Goal: Task Accomplishment & Management: Complete application form

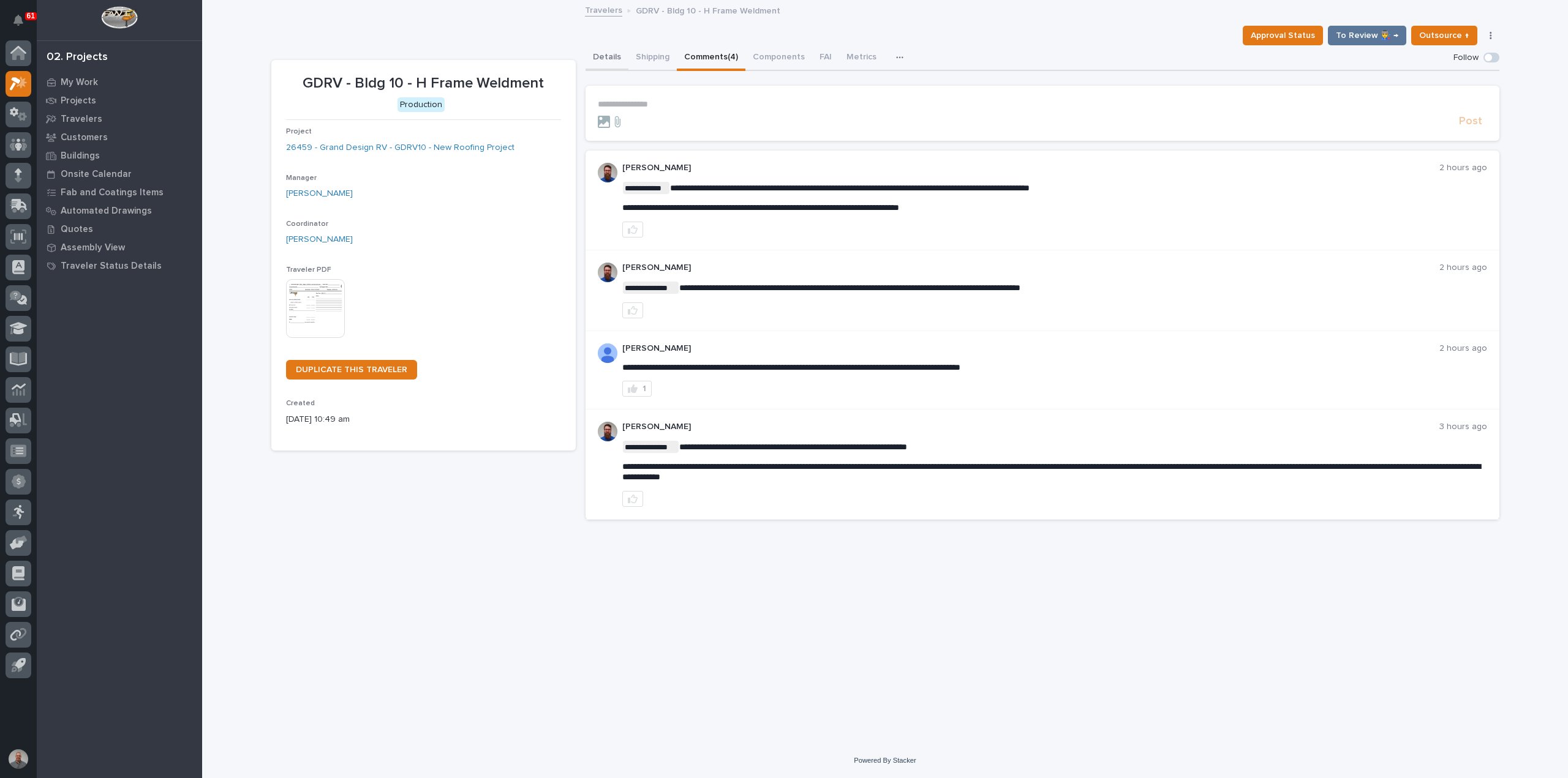
click at [601, 54] on button "Details" at bounding box center [606, 58] width 43 height 26
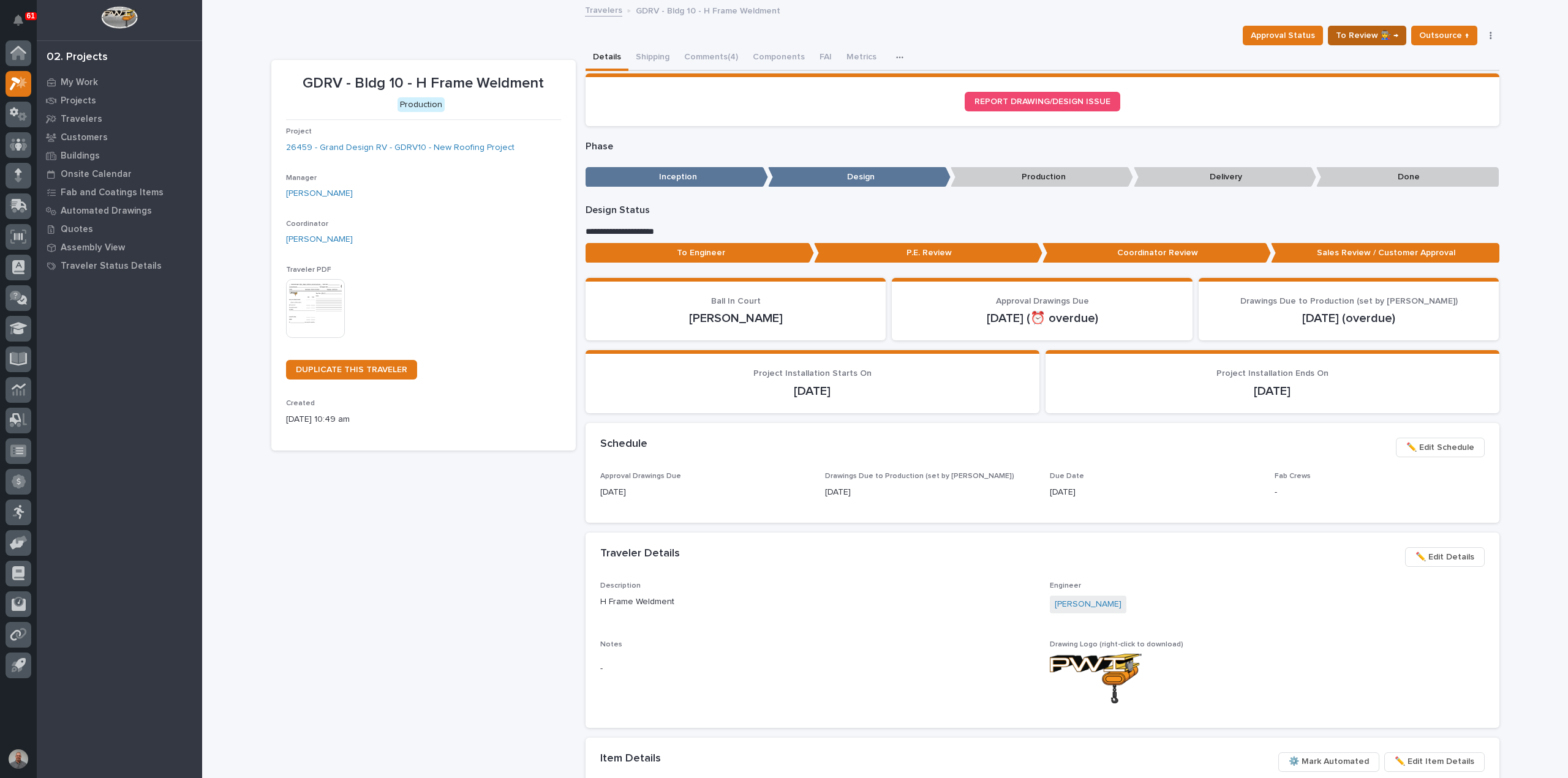
click at [1376, 32] on span "To Review 👨‍🏭 →" at bounding box center [1366, 35] width 62 height 14
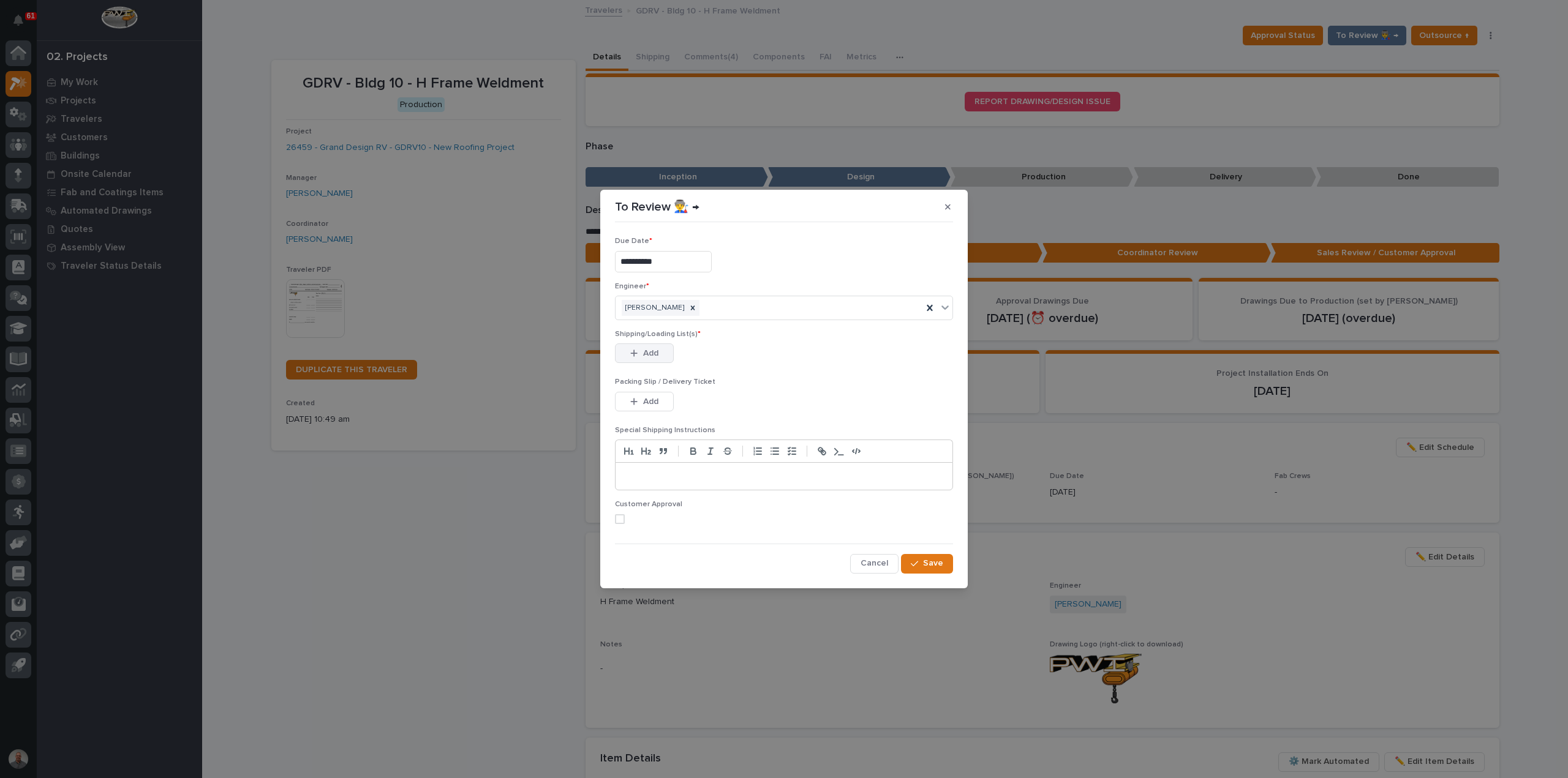
click at [654, 358] on span "Add" at bounding box center [651, 352] width 15 height 11
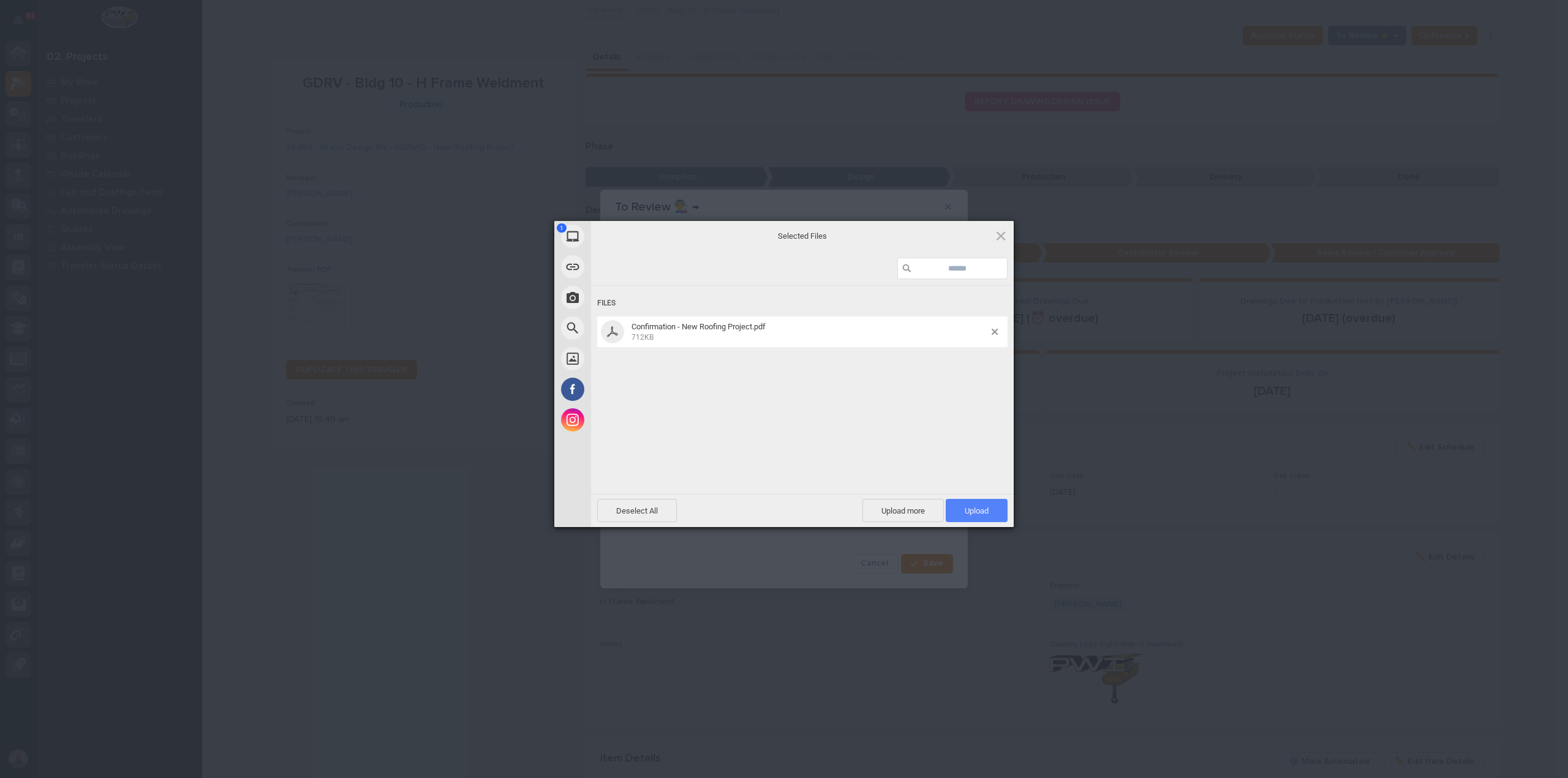
click at [971, 511] on span "Upload 1" at bounding box center [976, 511] width 24 height 9
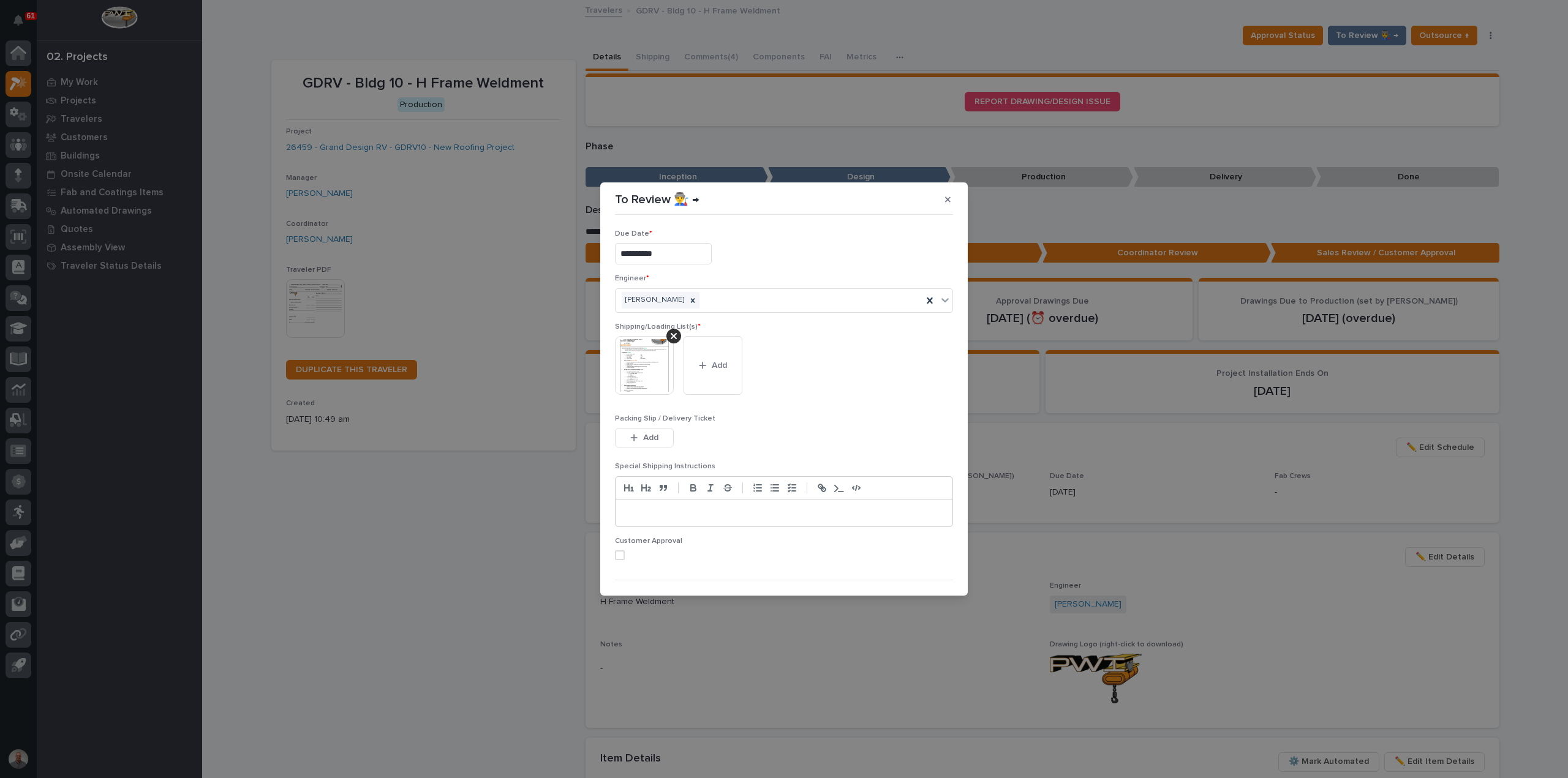
scroll to position [25, 0]
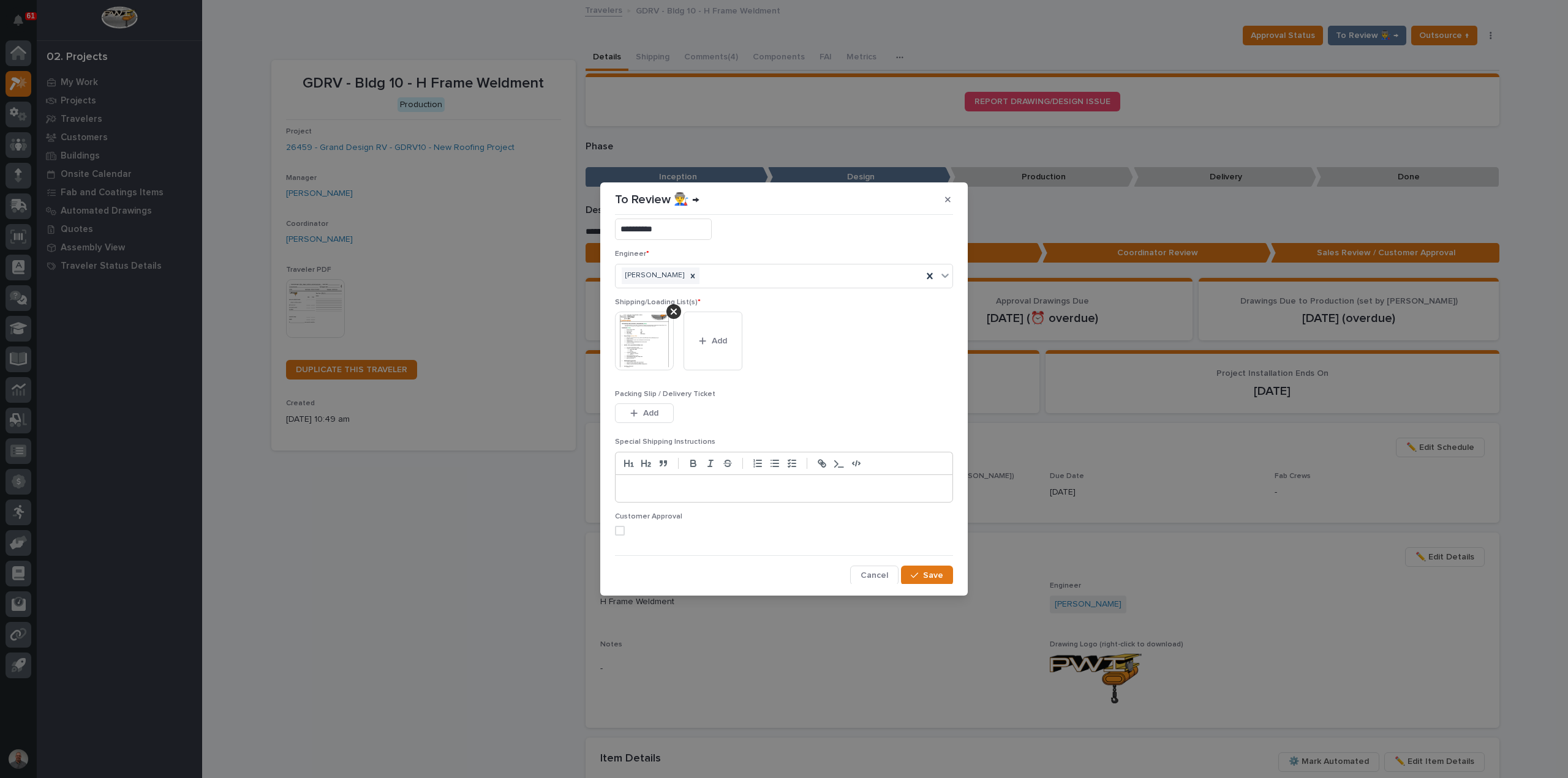
click at [617, 529] on span at bounding box center [620, 531] width 10 height 10
click at [924, 576] on span "Save" at bounding box center [933, 575] width 20 height 11
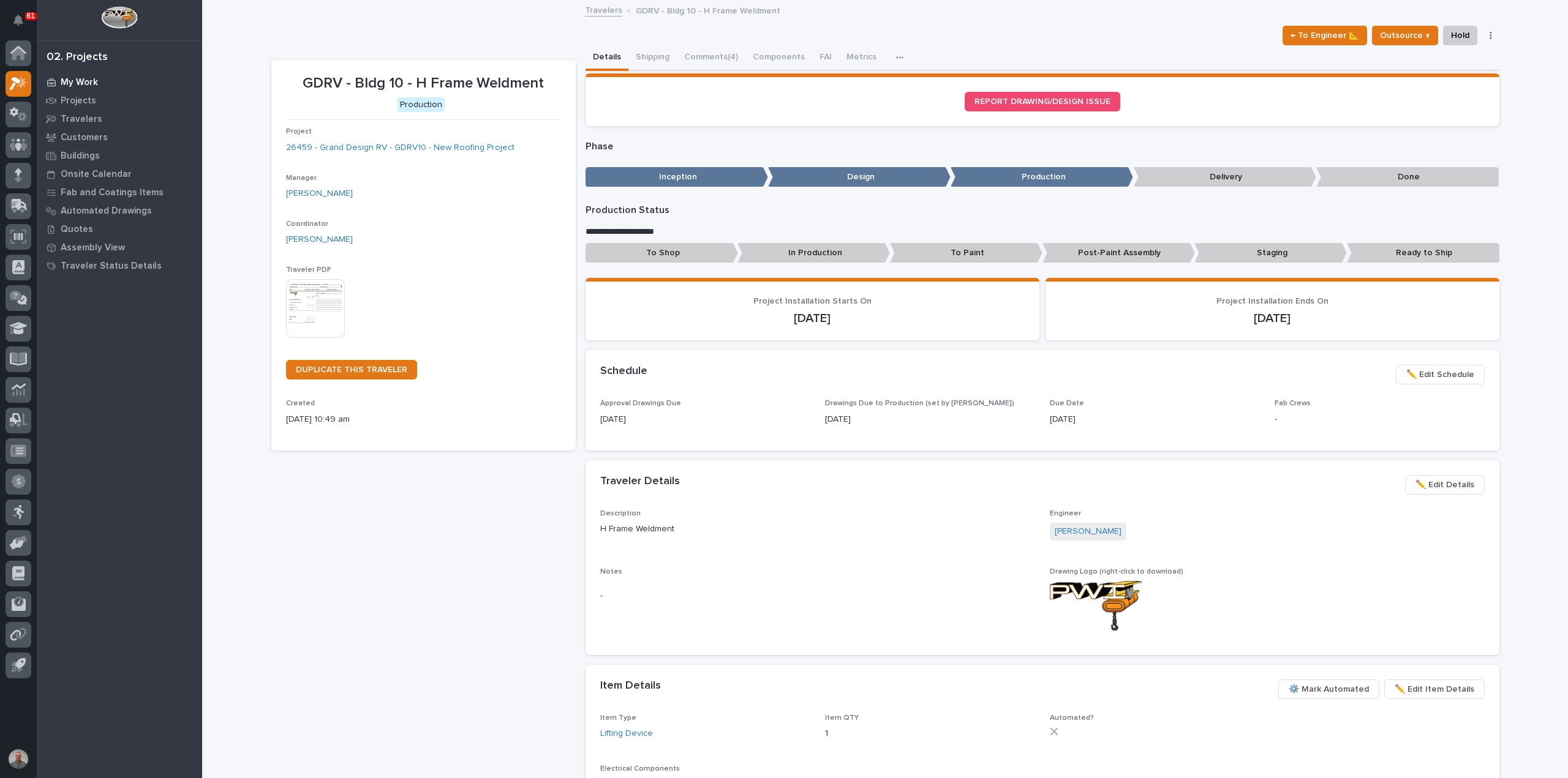
click at [66, 75] on div "My Work" at bounding box center [119, 82] width 159 height 17
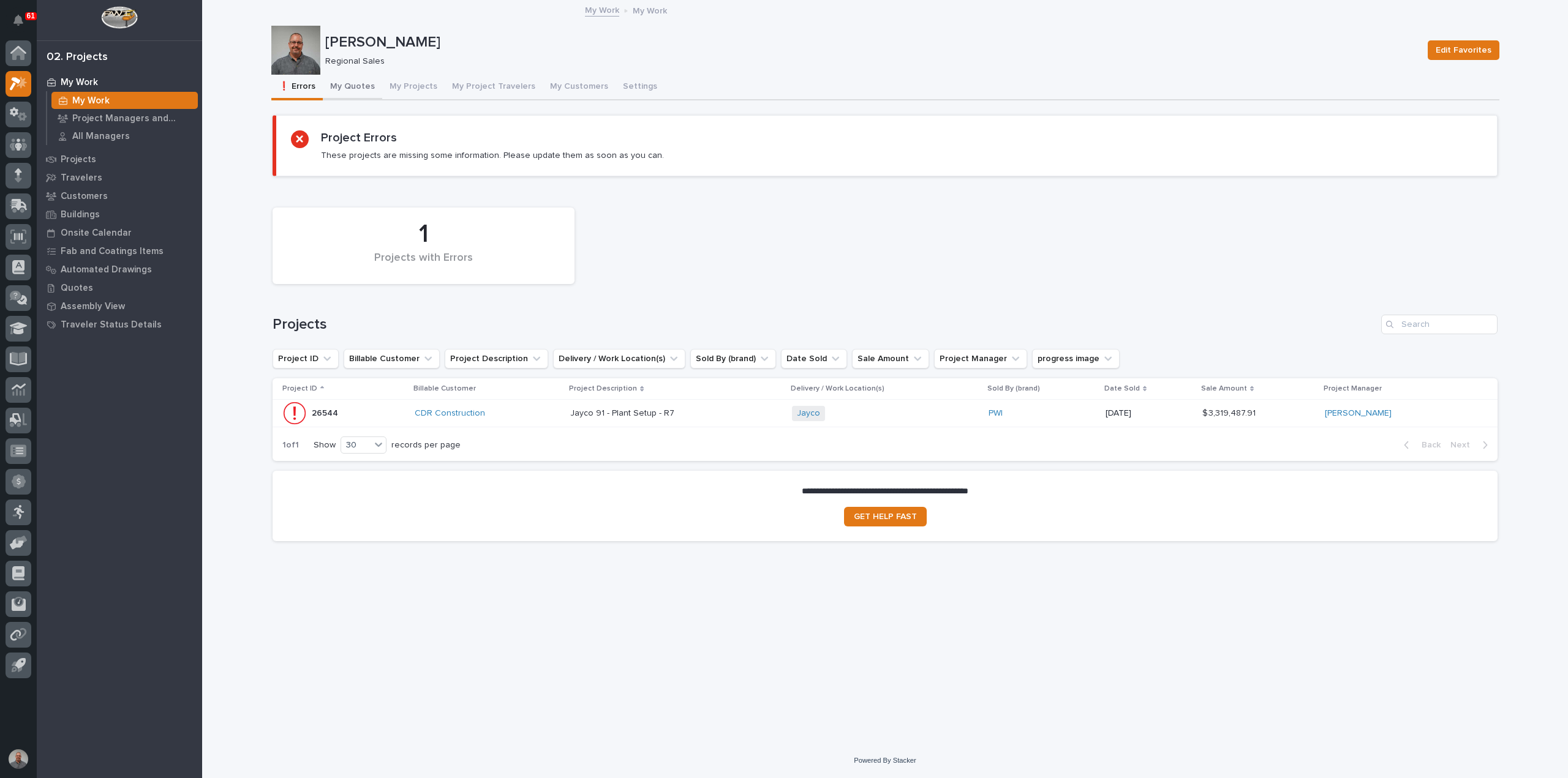
click at [350, 85] on button "My Quotes" at bounding box center [353, 88] width 60 height 26
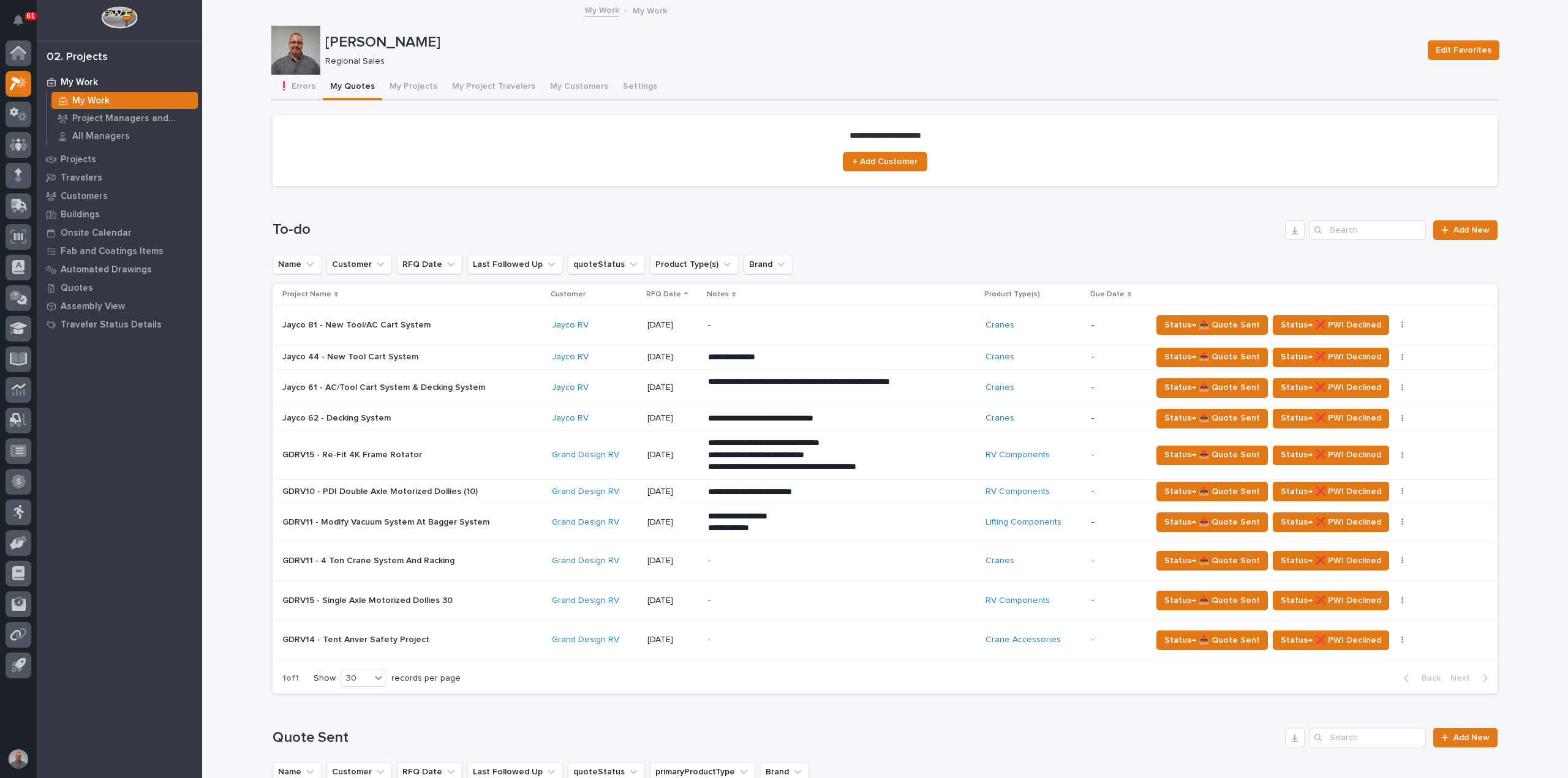
scroll to position [123, 0]
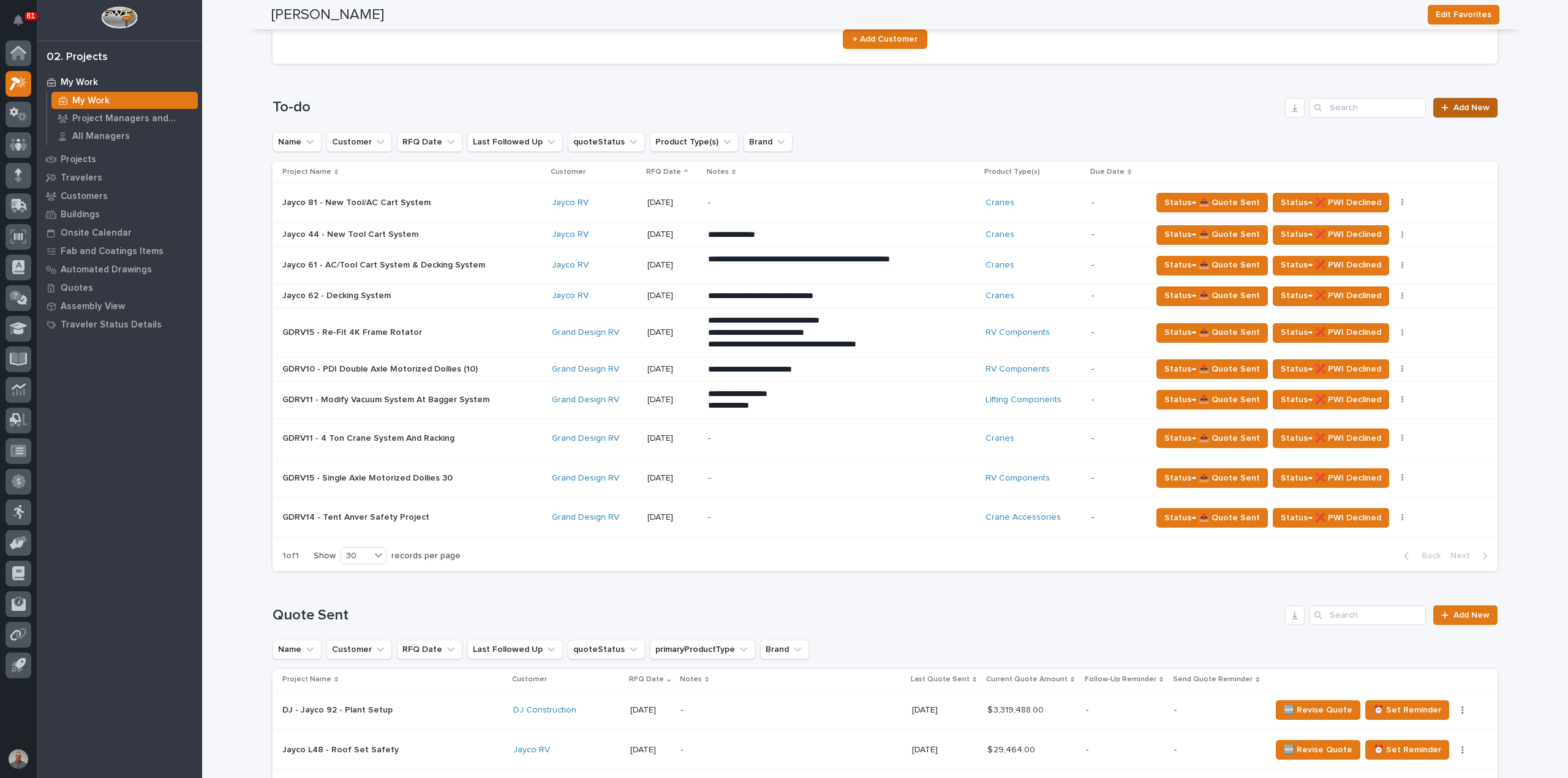
click at [1462, 104] on span "Add New" at bounding box center [1471, 108] width 36 height 9
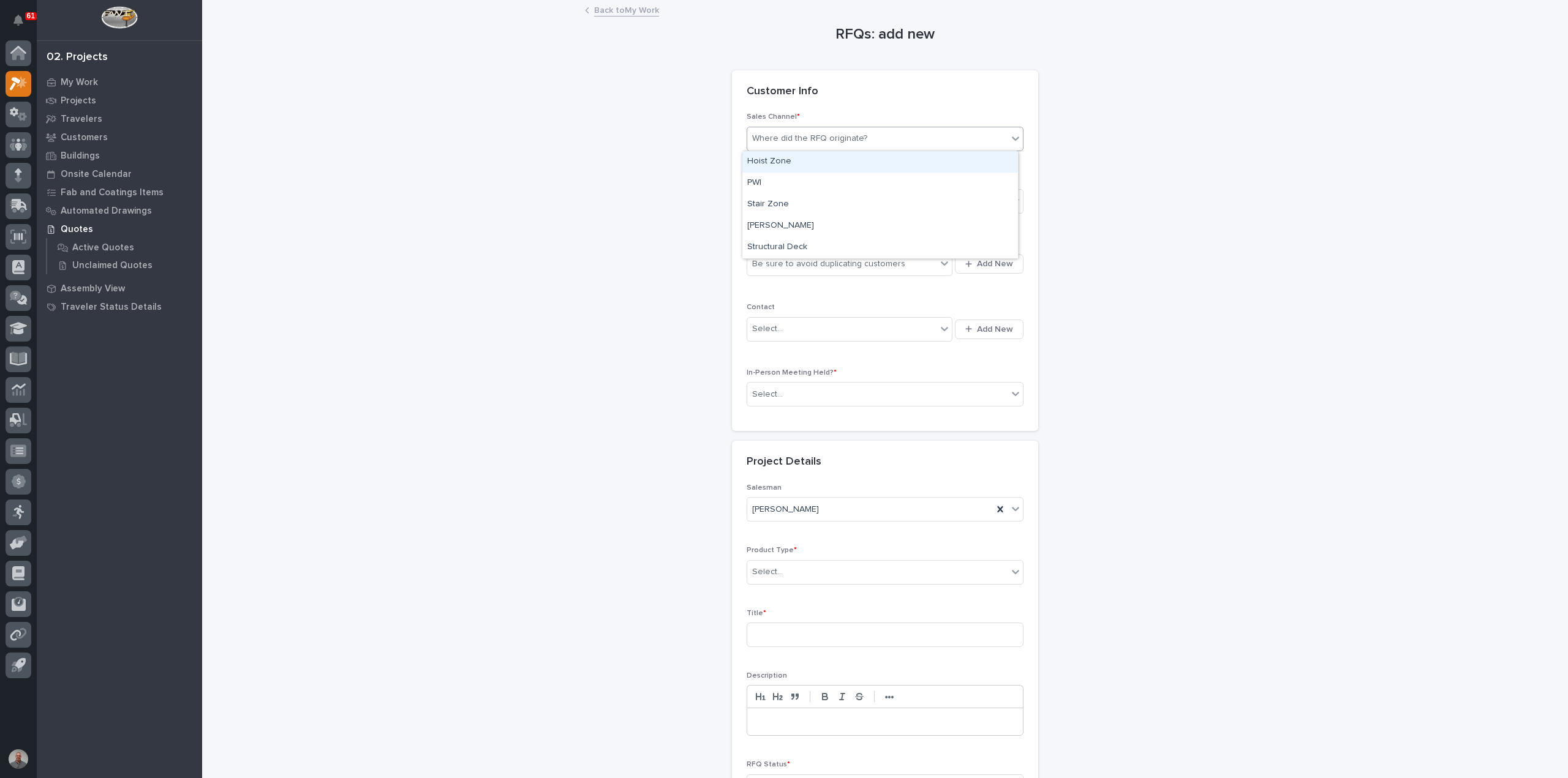
click at [846, 134] on div "Where did the RFQ originate?" at bounding box center [809, 138] width 115 height 13
click at [827, 190] on div "PWI" at bounding box center [880, 183] width 276 height 21
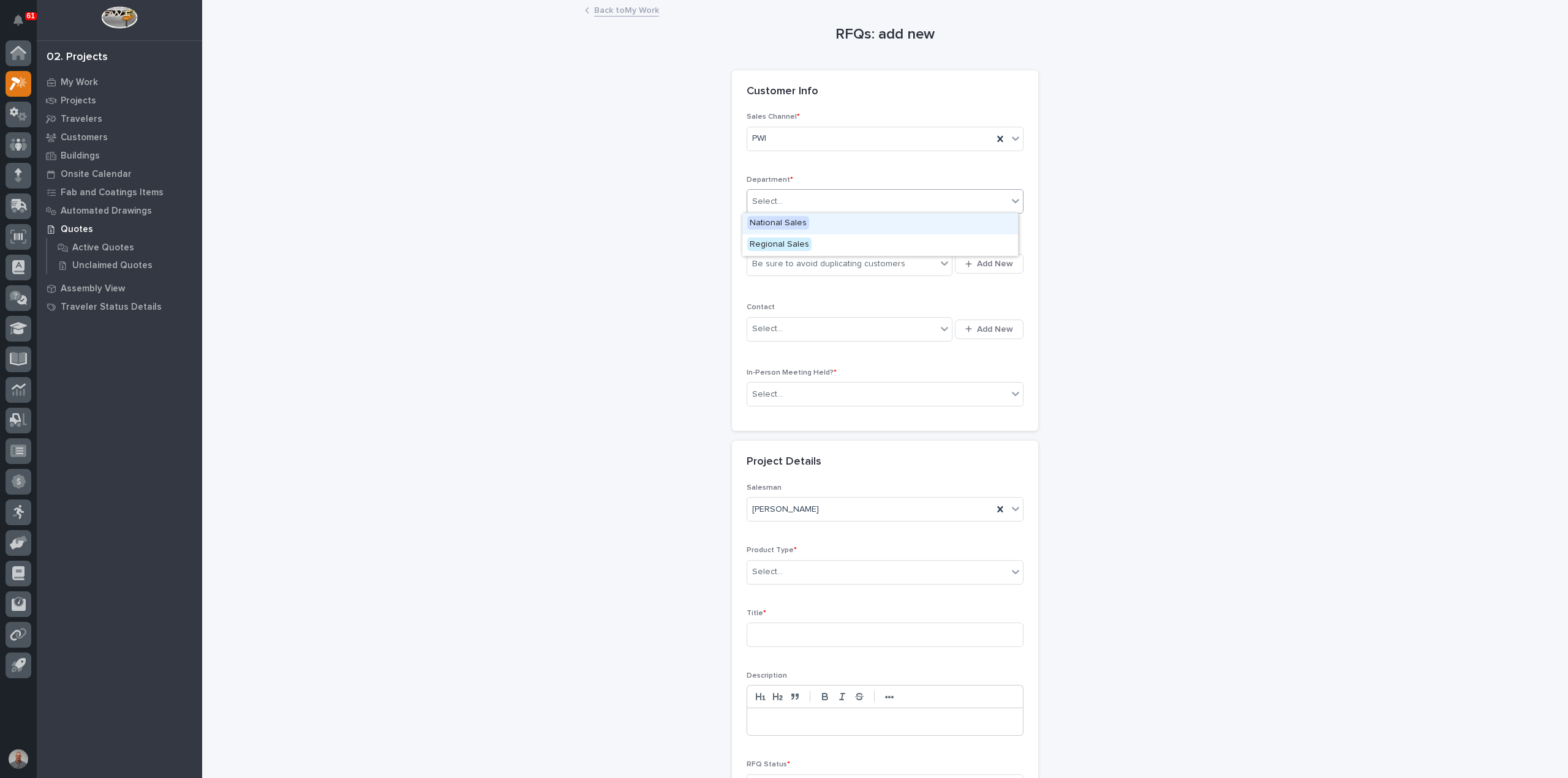
click at [825, 200] on div "Select..." at bounding box center [877, 202] width 261 height 20
click at [826, 241] on div "Regional Sales" at bounding box center [880, 244] width 276 height 21
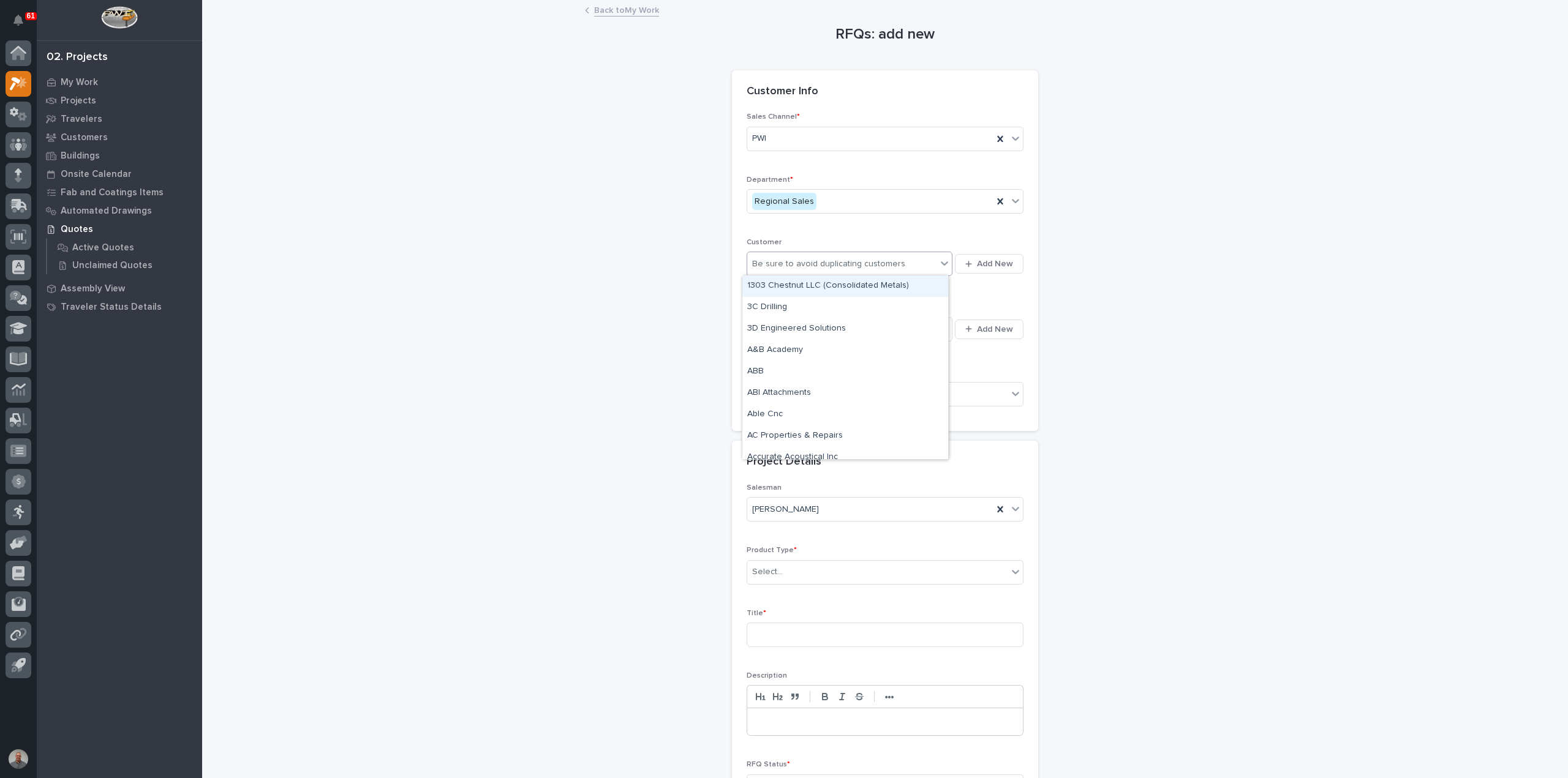
click at [835, 266] on div "Be sure to avoid duplicating customers" at bounding box center [829, 264] width 153 height 13
type input "*******"
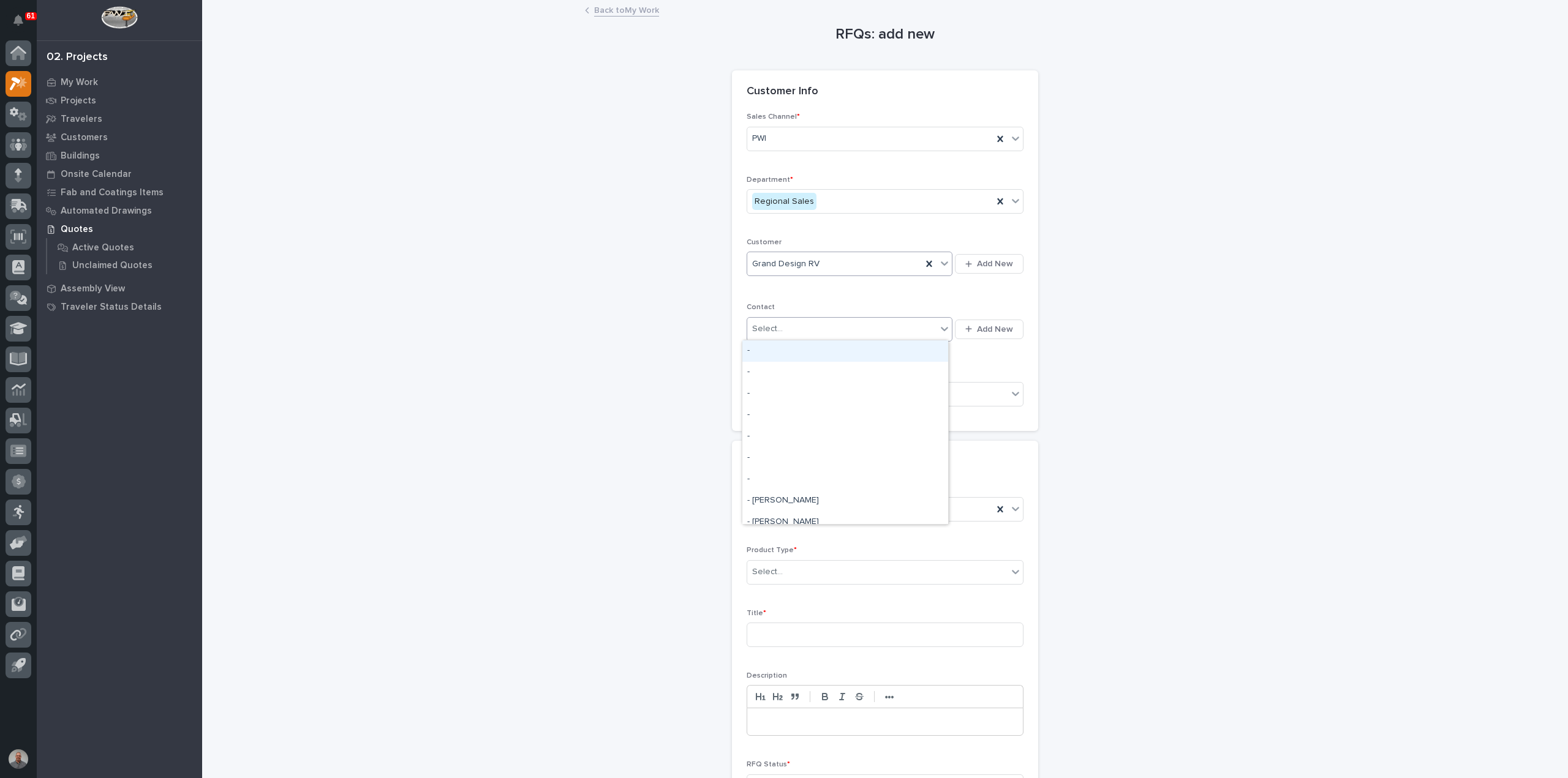
click at [824, 328] on div "Select..." at bounding box center [841, 329] width 189 height 20
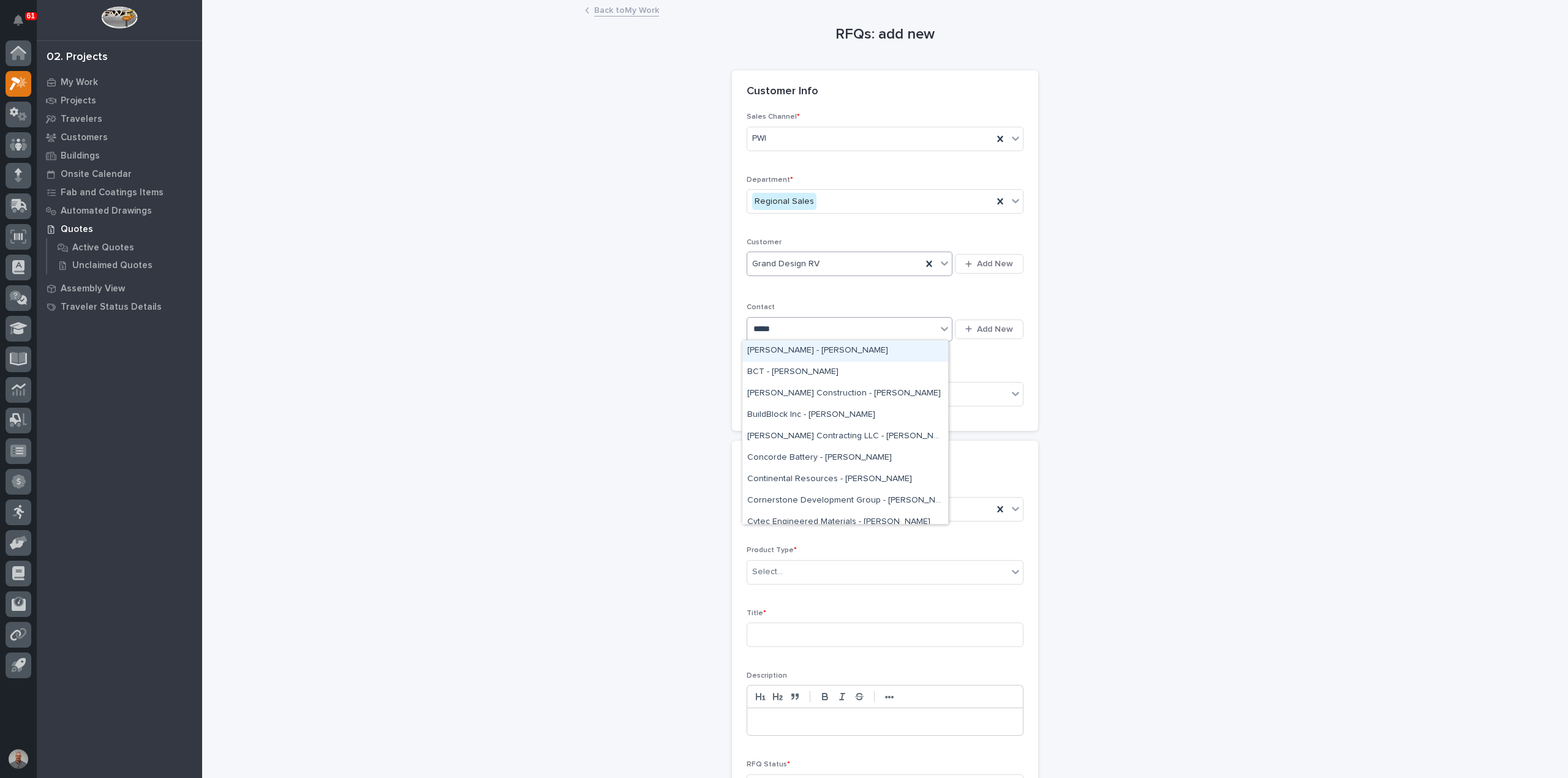
type input "******"
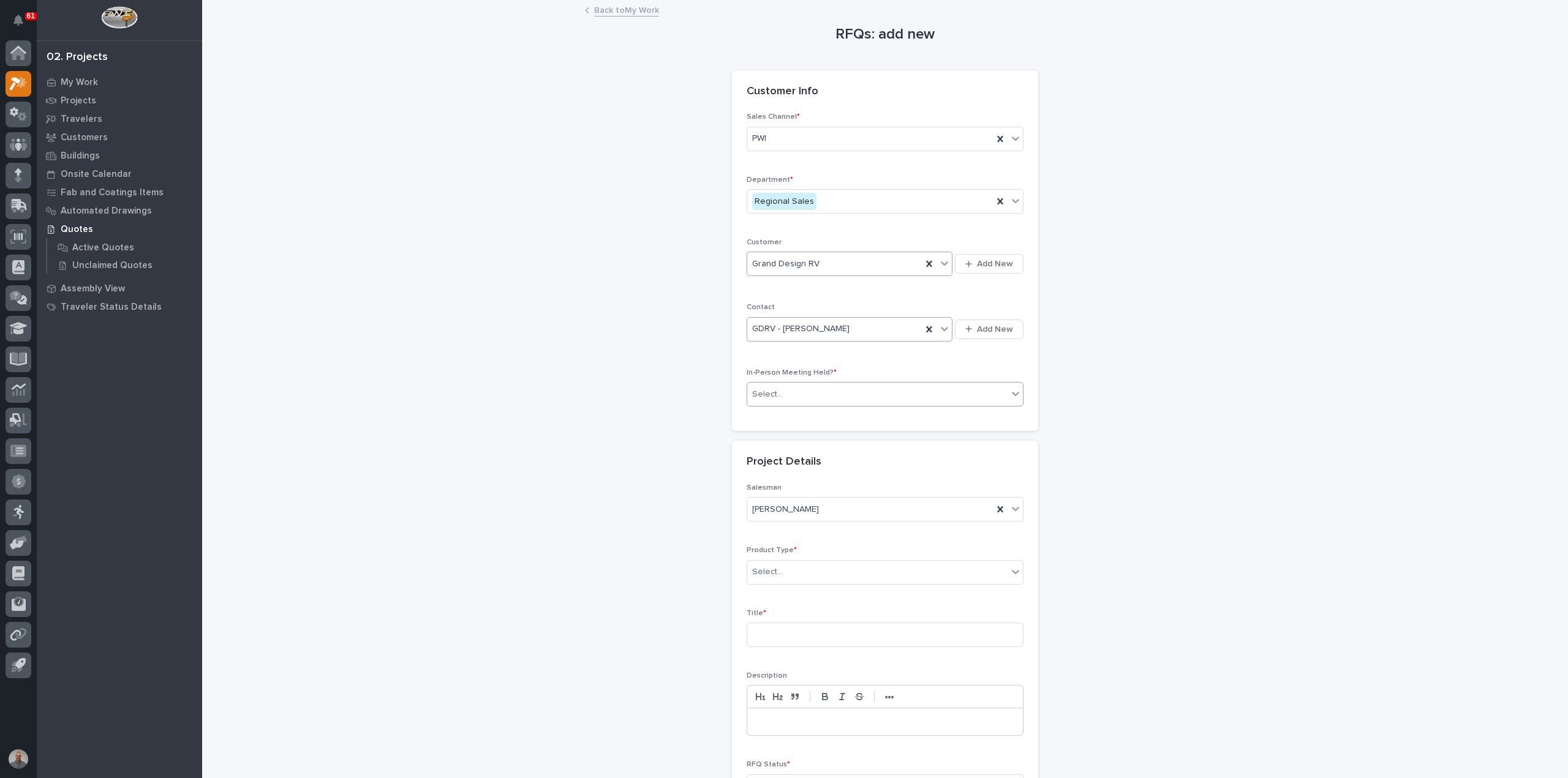
click at [827, 389] on div "Select..." at bounding box center [877, 395] width 261 height 20
click at [812, 415] on div "Yes" at bounding box center [880, 415] width 276 height 21
click at [830, 573] on div "Select..." at bounding box center [877, 572] width 261 height 20
click at [848, 729] on div "RV Components" at bounding box center [880, 733] width 276 height 21
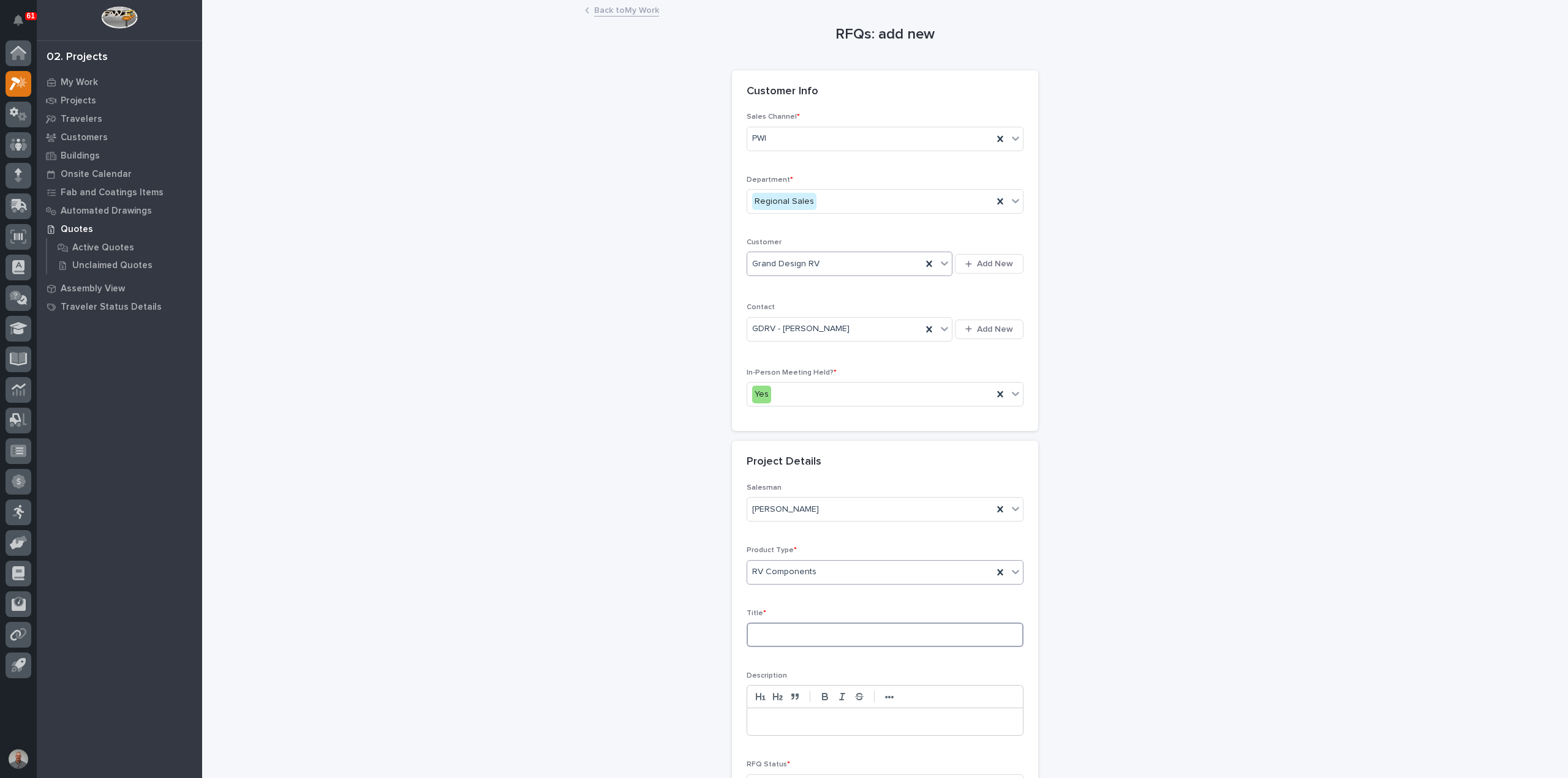
click at [818, 630] on input at bounding box center [884, 634] width 277 height 25
click at [753, 633] on input "New Longer Rotation Bumper Attachment & Couplers" at bounding box center [884, 634] width 277 height 25
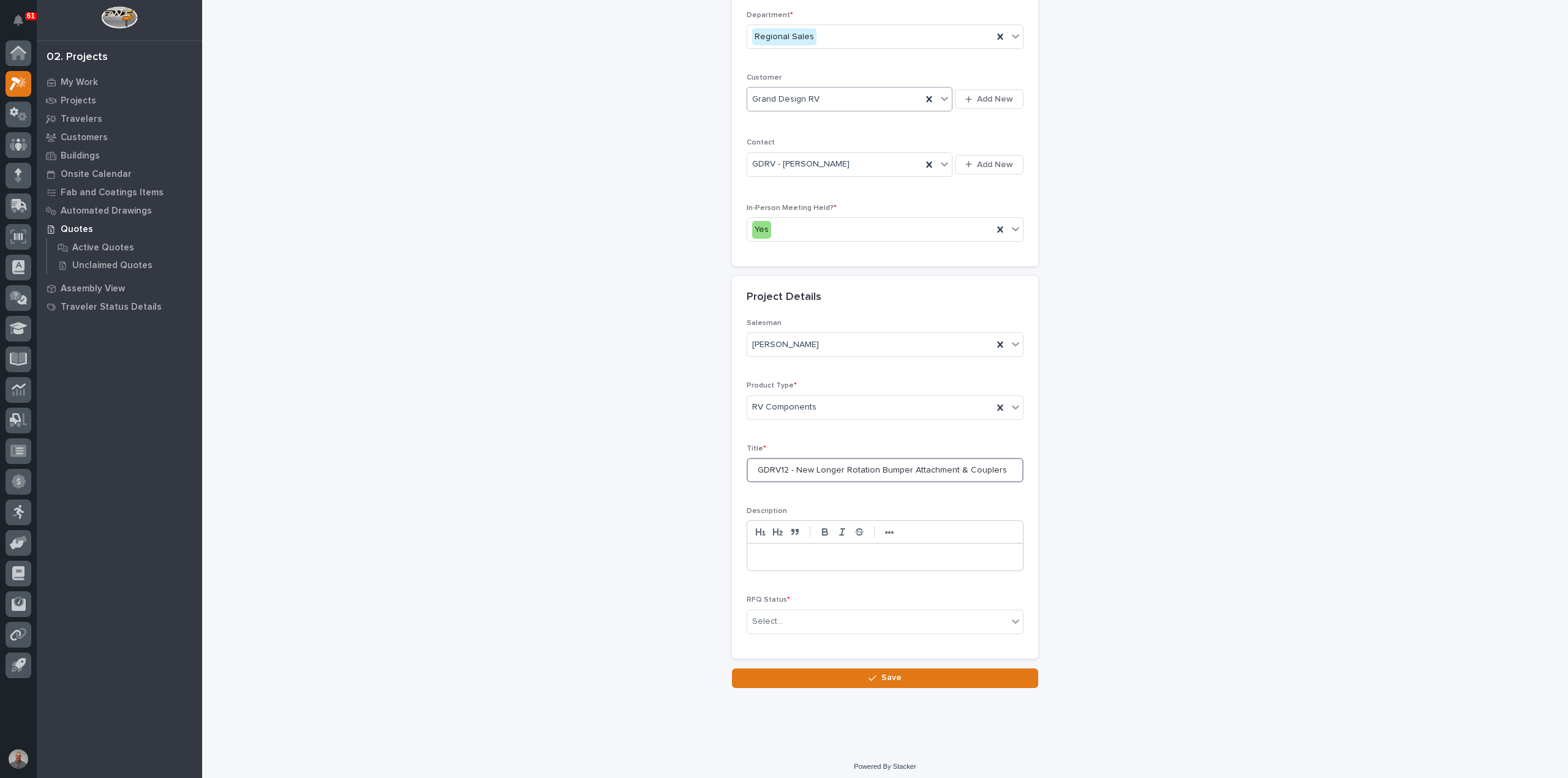
scroll to position [166, 0]
type input "GDRV12 - New Longer Rotation Bumper Attachment & Couplers"
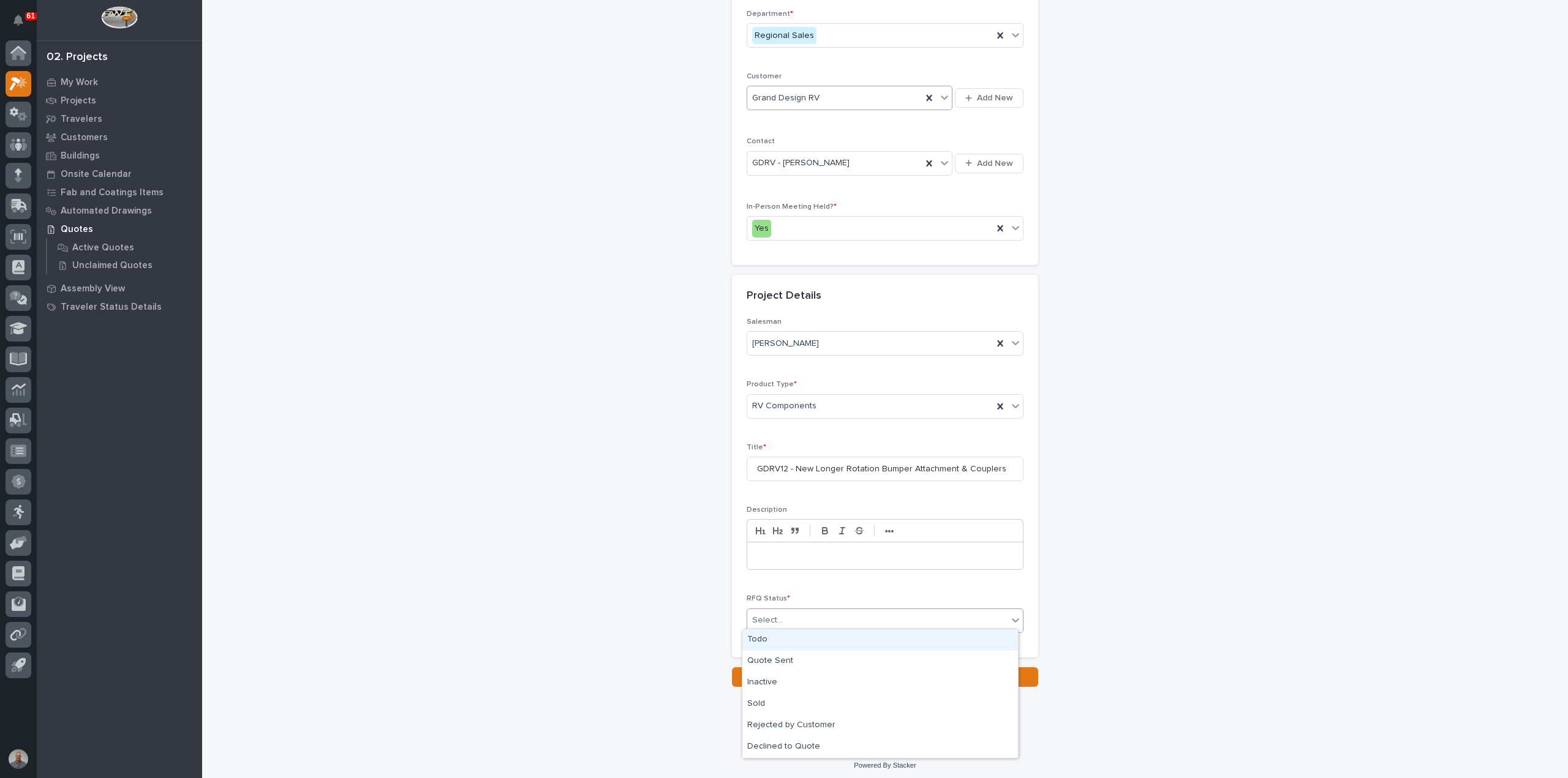
click at [790, 610] on div "Select..." at bounding box center [877, 621] width 261 height 20
click at [785, 643] on div "Todo" at bounding box center [880, 639] width 276 height 21
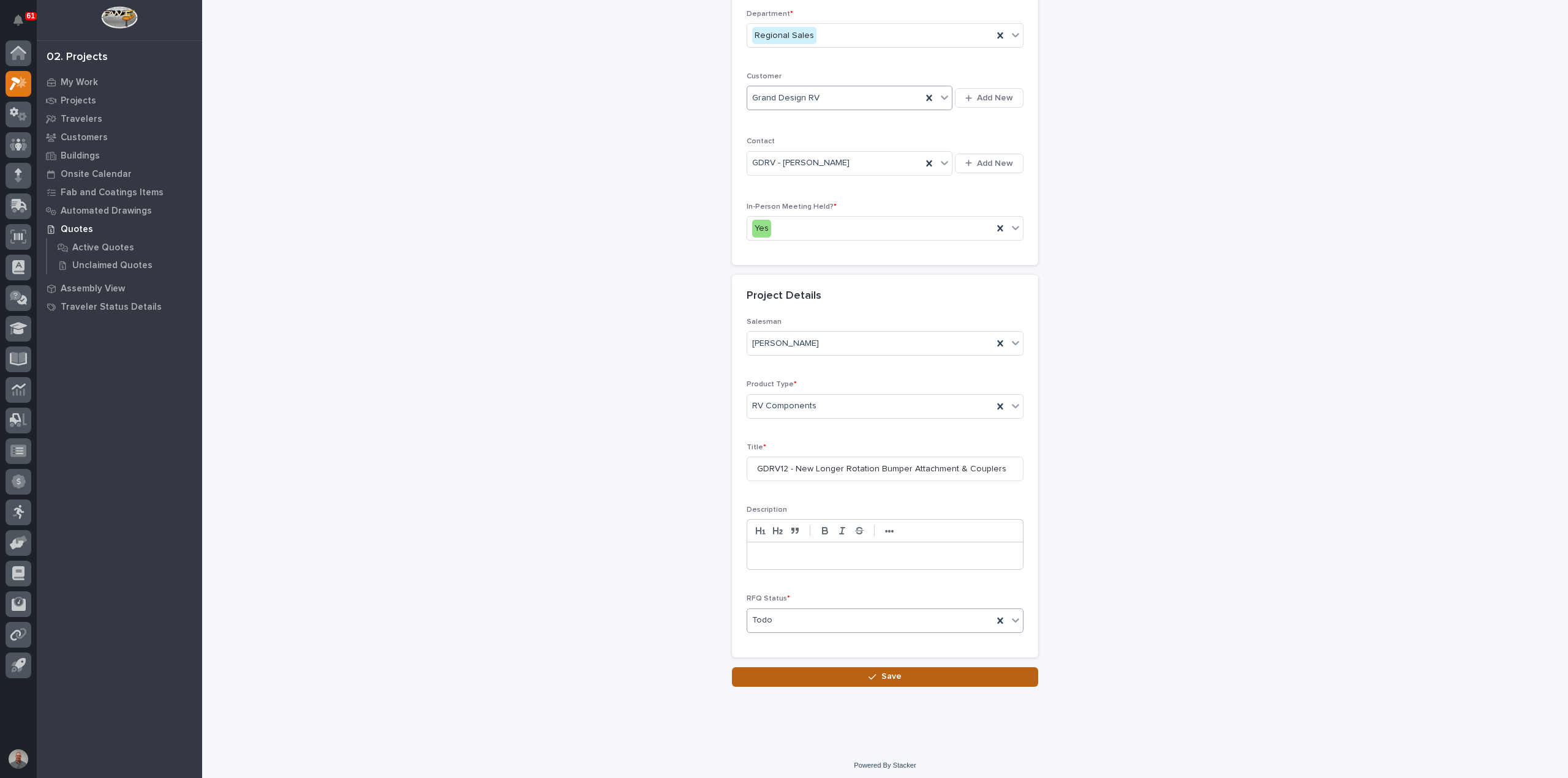
click at [790, 667] on button "Save" at bounding box center [885, 677] width 307 height 20
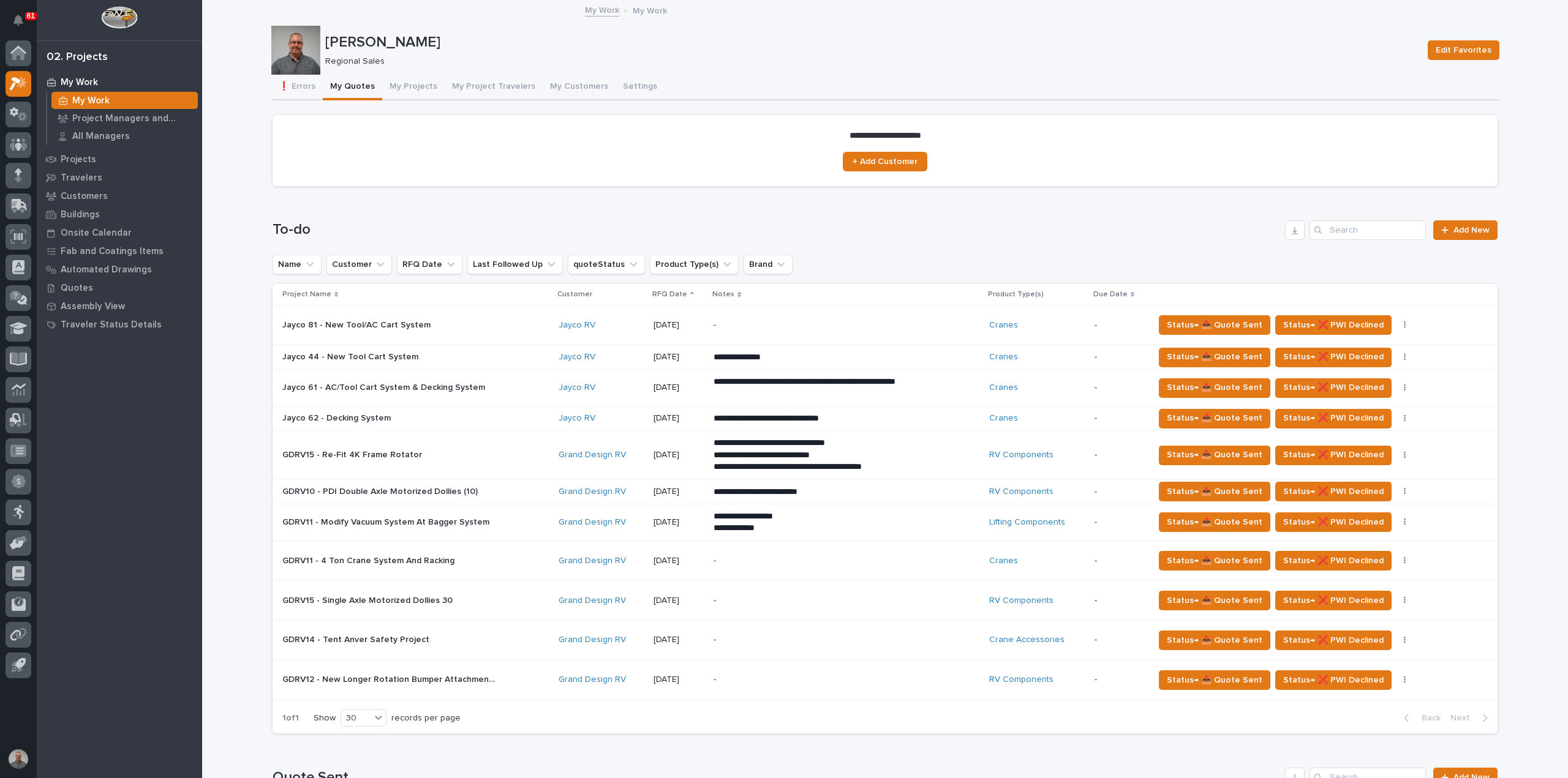
click at [399, 683] on p "GDRV12 - New Longer Rotation Bumper Attachment & Couplers" at bounding box center [390, 678] width 217 height 13
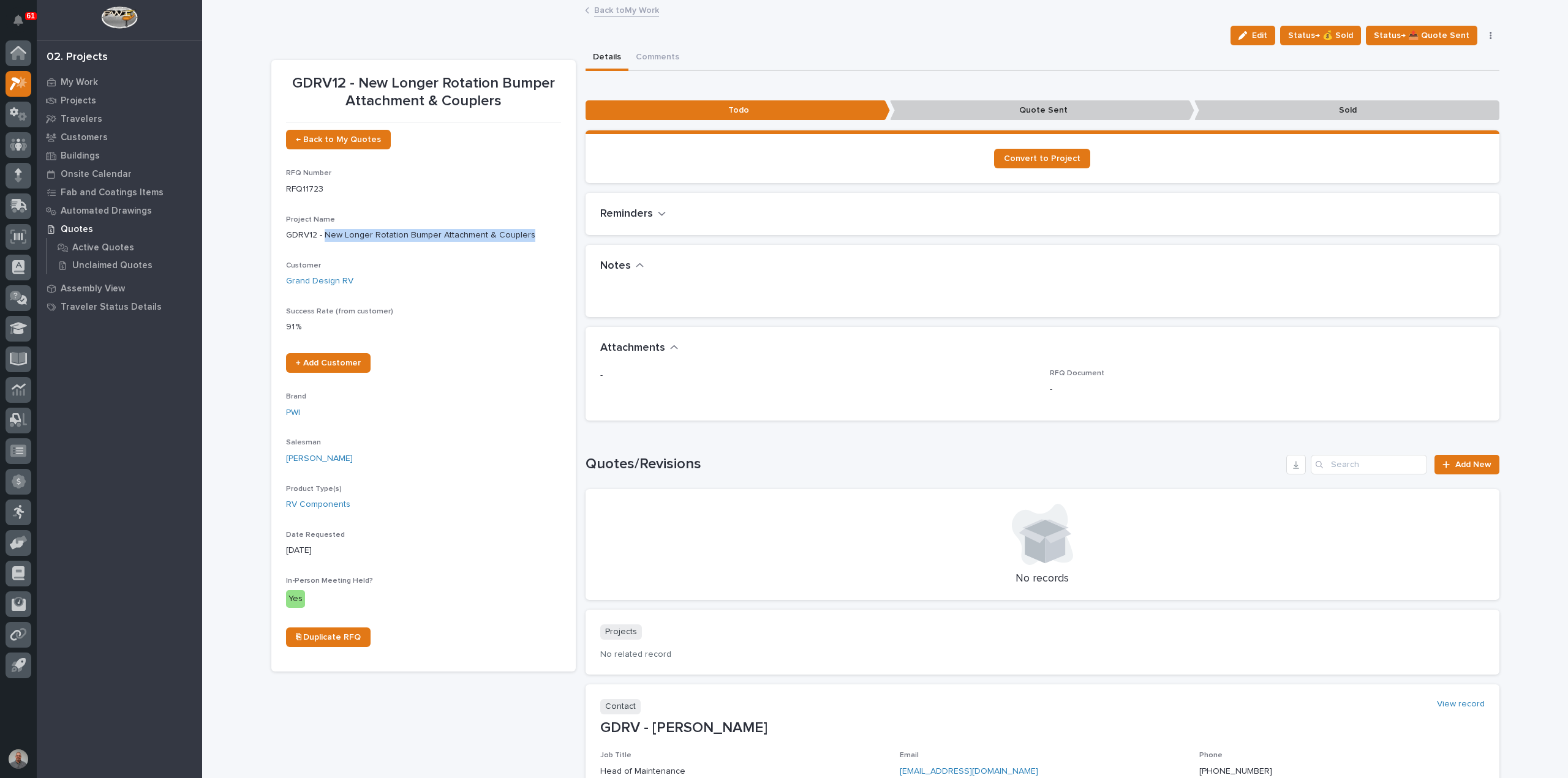
drag, startPoint x: 517, startPoint y: 234, endPoint x: 320, endPoint y: 236, distance: 197.0
click at [320, 236] on p "GDRV12 - New Longer Rotation Bumper Attachment & Couplers" at bounding box center [423, 235] width 275 height 13
copy p "New Longer Rotation Bumper Attachment & Couplers"
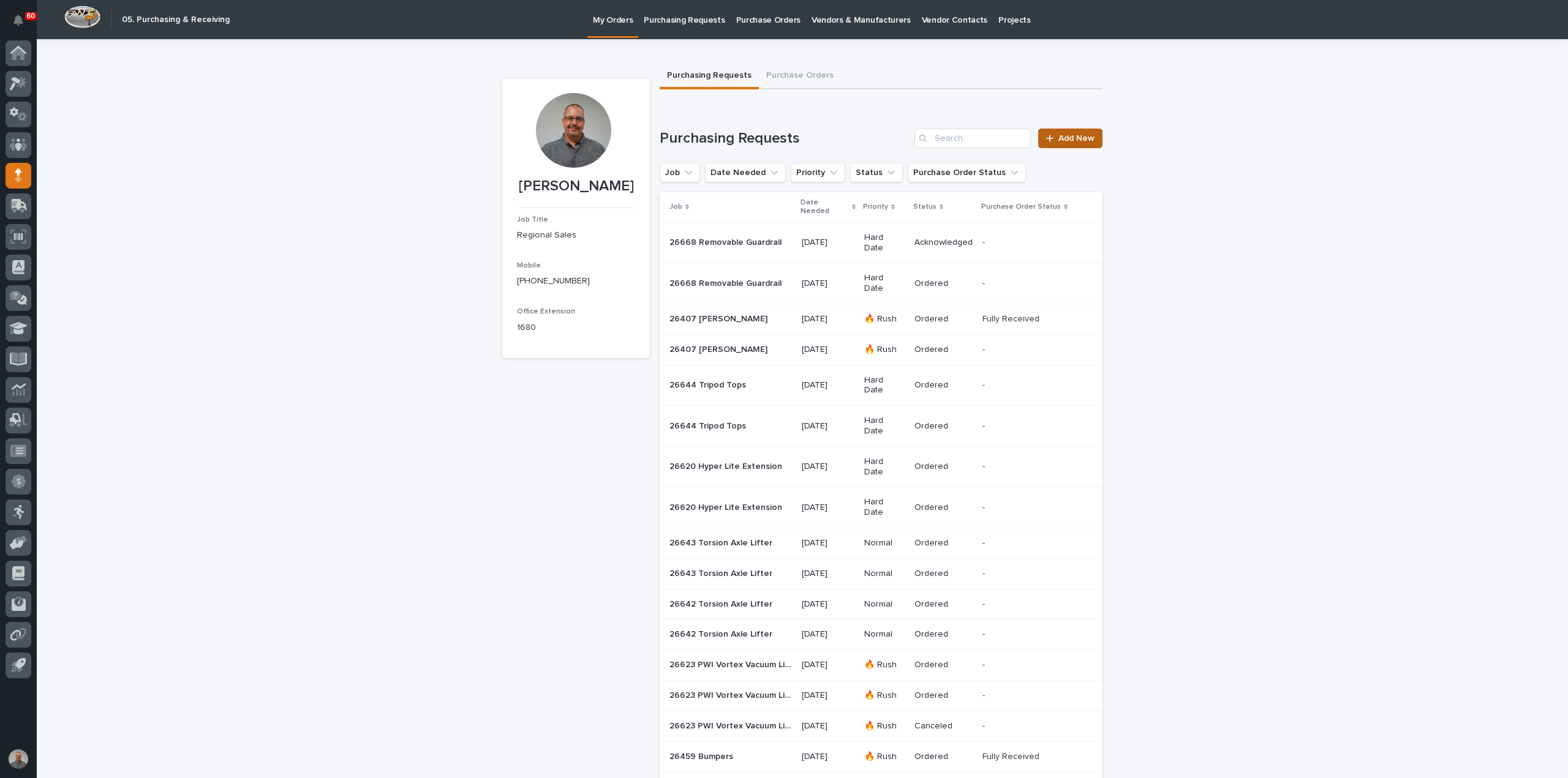
click at [1066, 141] on span "Add New" at bounding box center [1076, 138] width 36 height 9
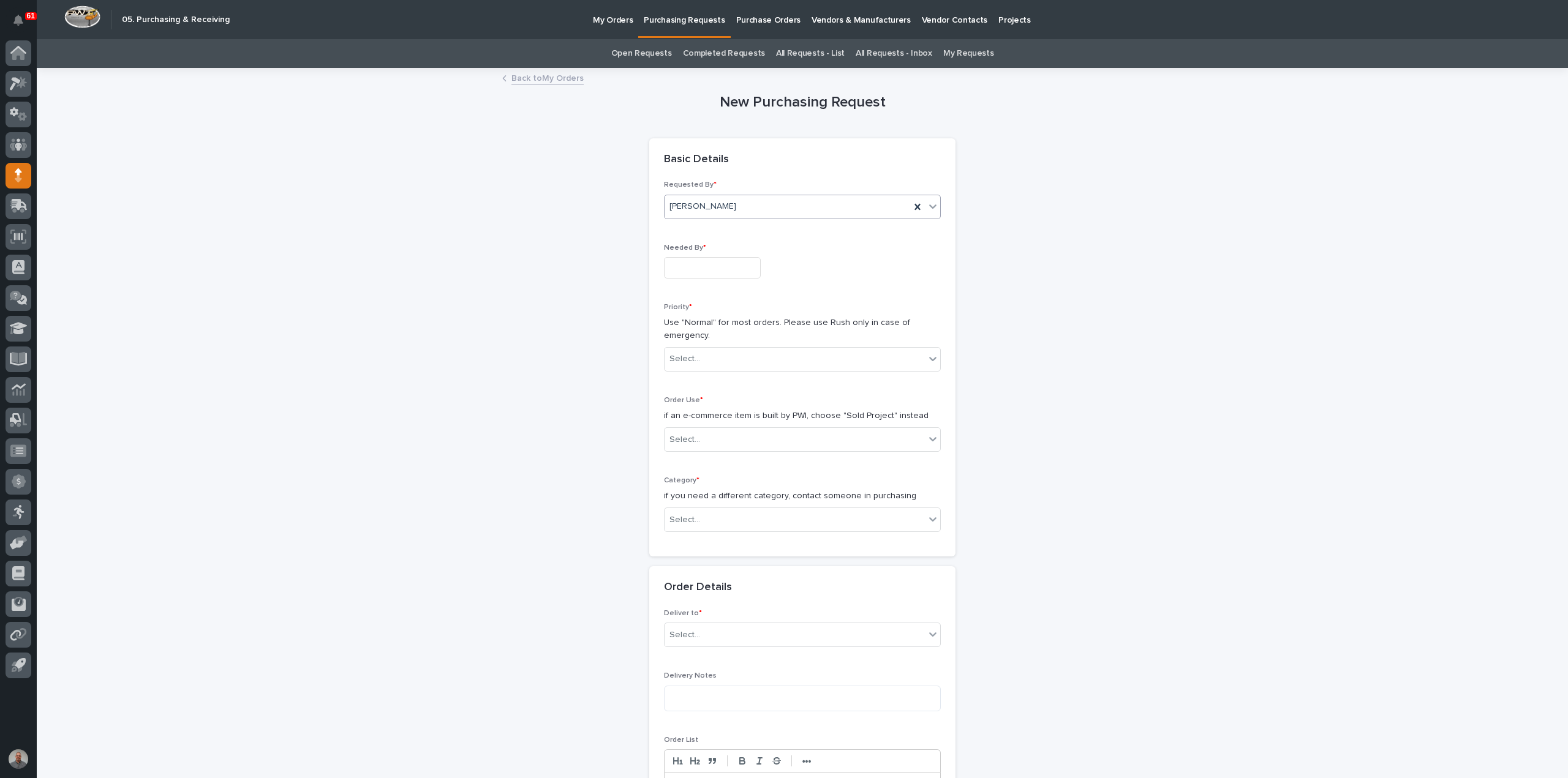
click at [755, 206] on div "[PERSON_NAME]" at bounding box center [787, 207] width 245 height 20
click at [755, 207] on div "[PERSON_NAME]" at bounding box center [787, 207] width 245 height 20
click at [710, 268] on input "text" at bounding box center [712, 267] width 97 height 21
click at [688, 171] on div "12" at bounding box center [684, 167] width 16 height 16
type input "**********"
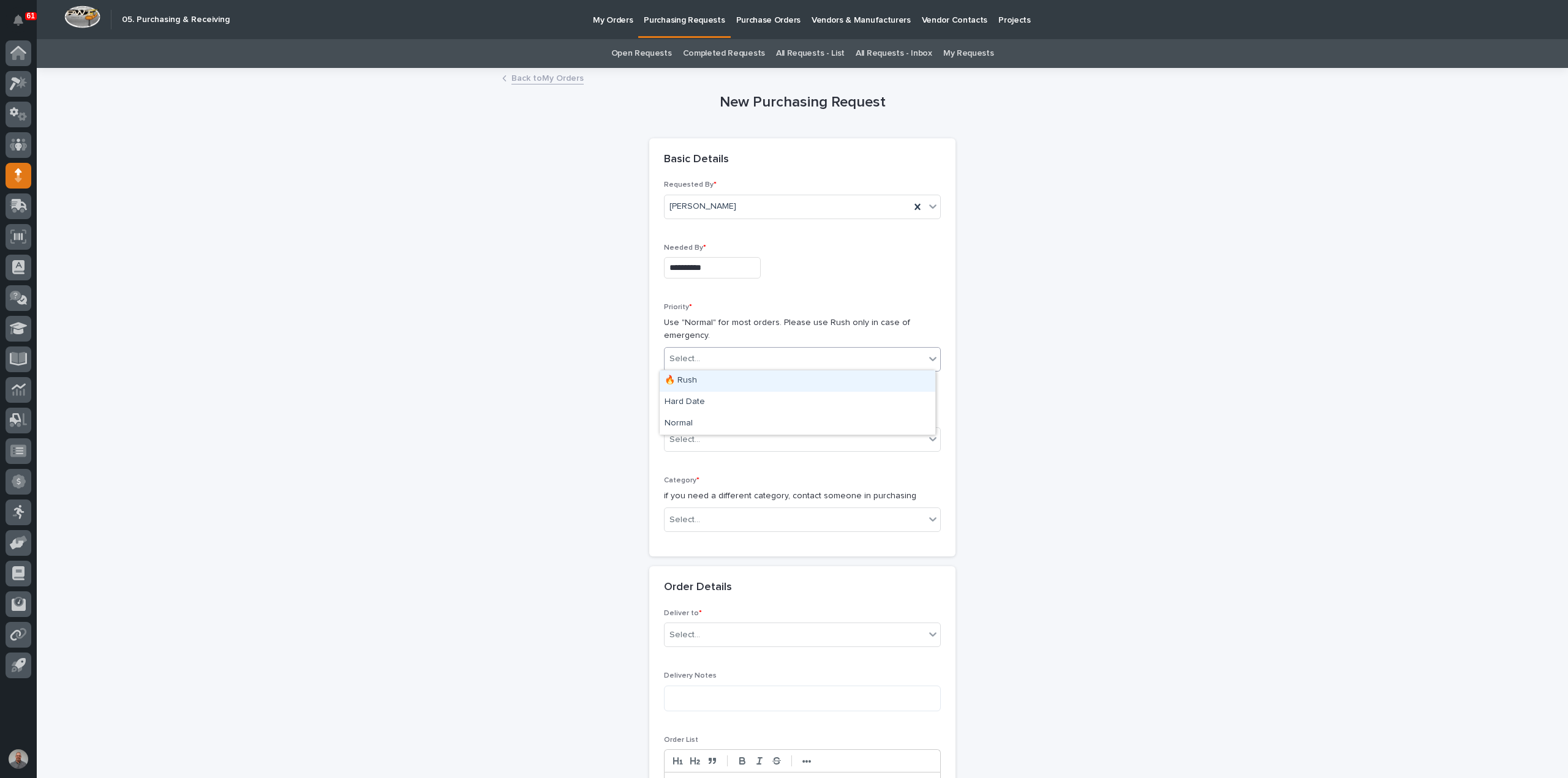
click at [724, 358] on div "Select..." at bounding box center [795, 359] width 261 height 20
click at [715, 380] on div "🔥 Rush" at bounding box center [797, 380] width 276 height 21
click at [717, 430] on div "Select..." at bounding box center [795, 440] width 261 height 20
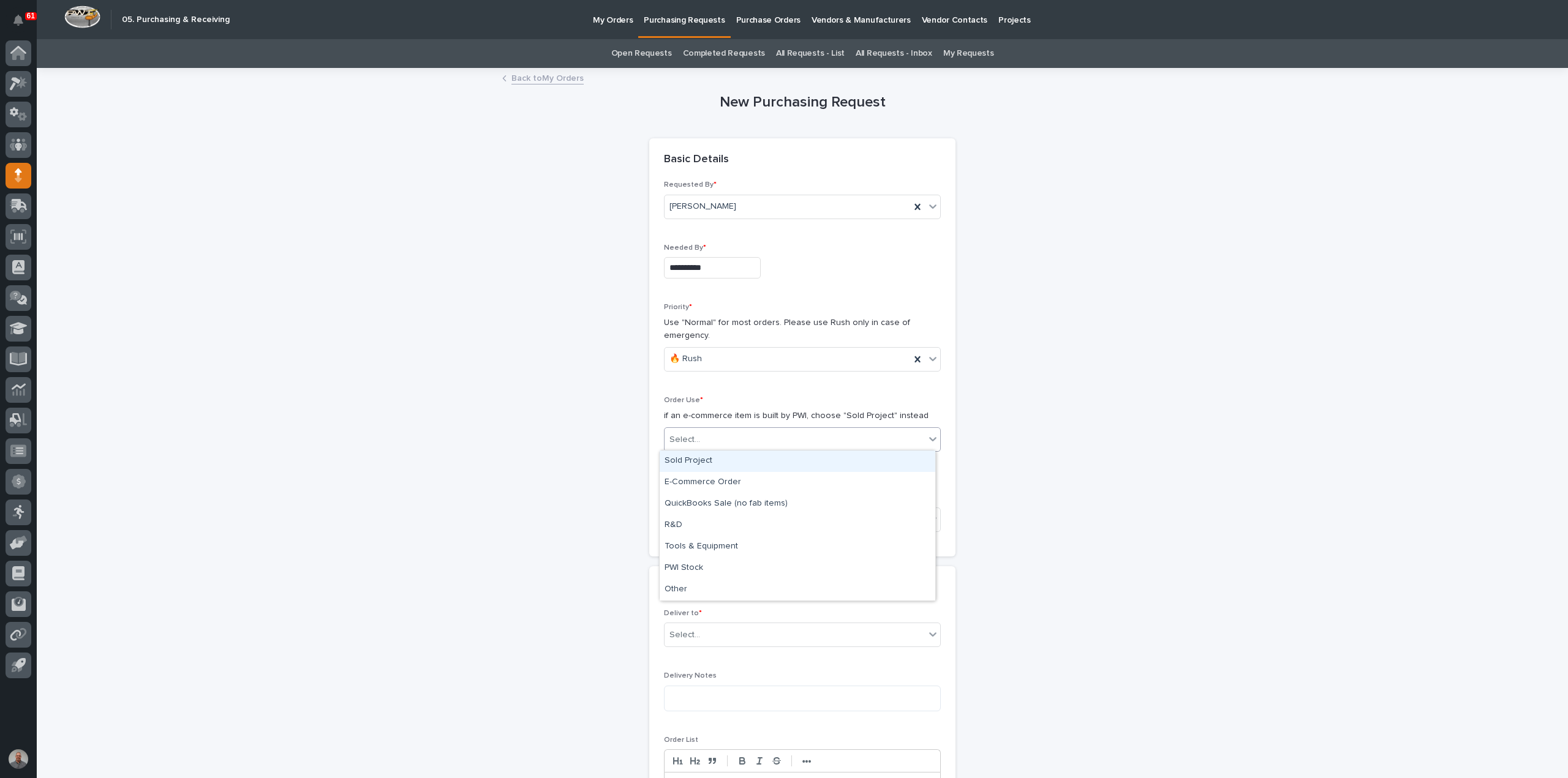
click at [721, 466] on div "Sold Project" at bounding box center [797, 461] width 276 height 21
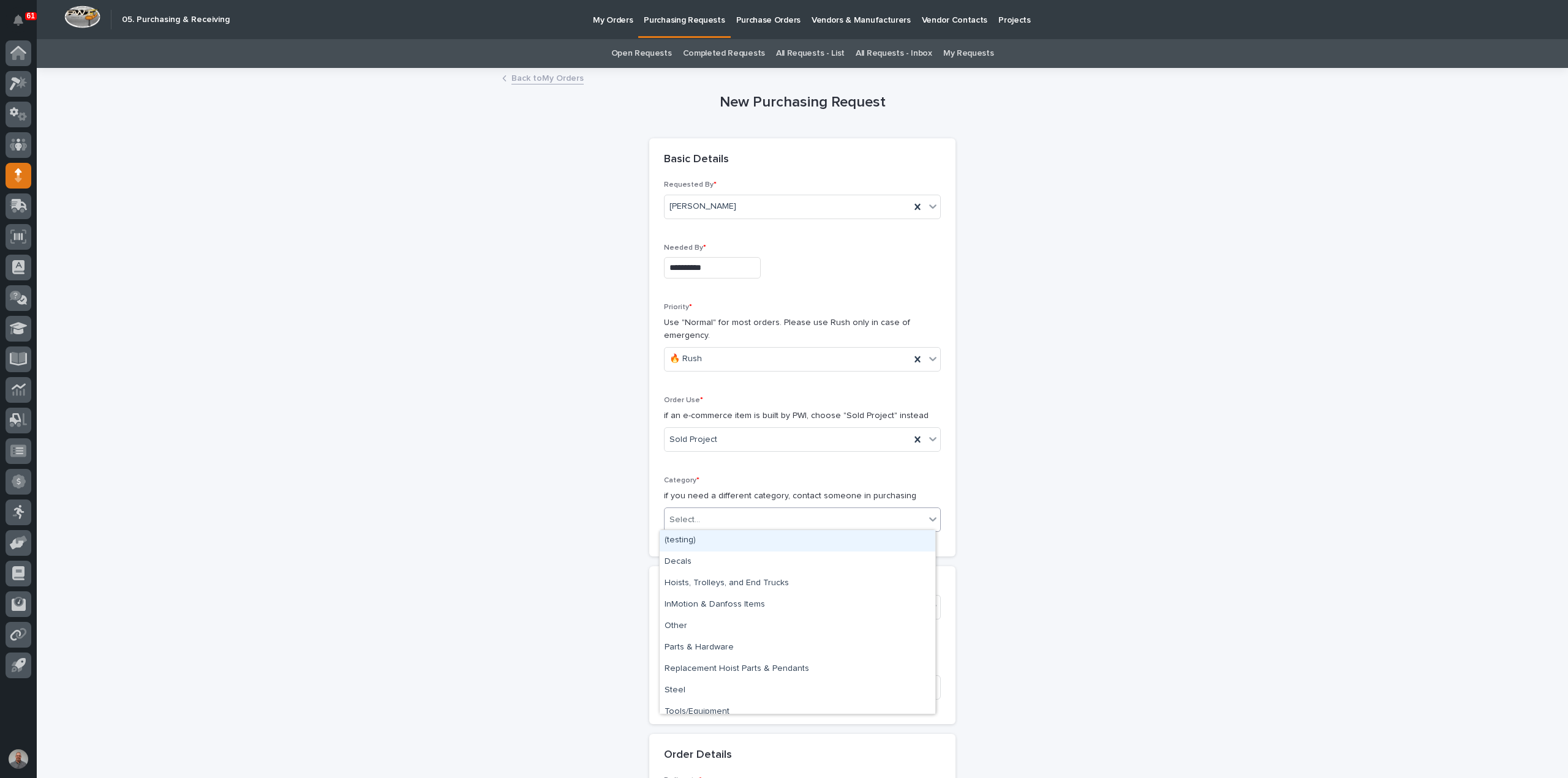
click at [729, 516] on div "Select..." at bounding box center [795, 520] width 261 height 20
click at [721, 689] on div "Steel" at bounding box center [797, 690] width 276 height 21
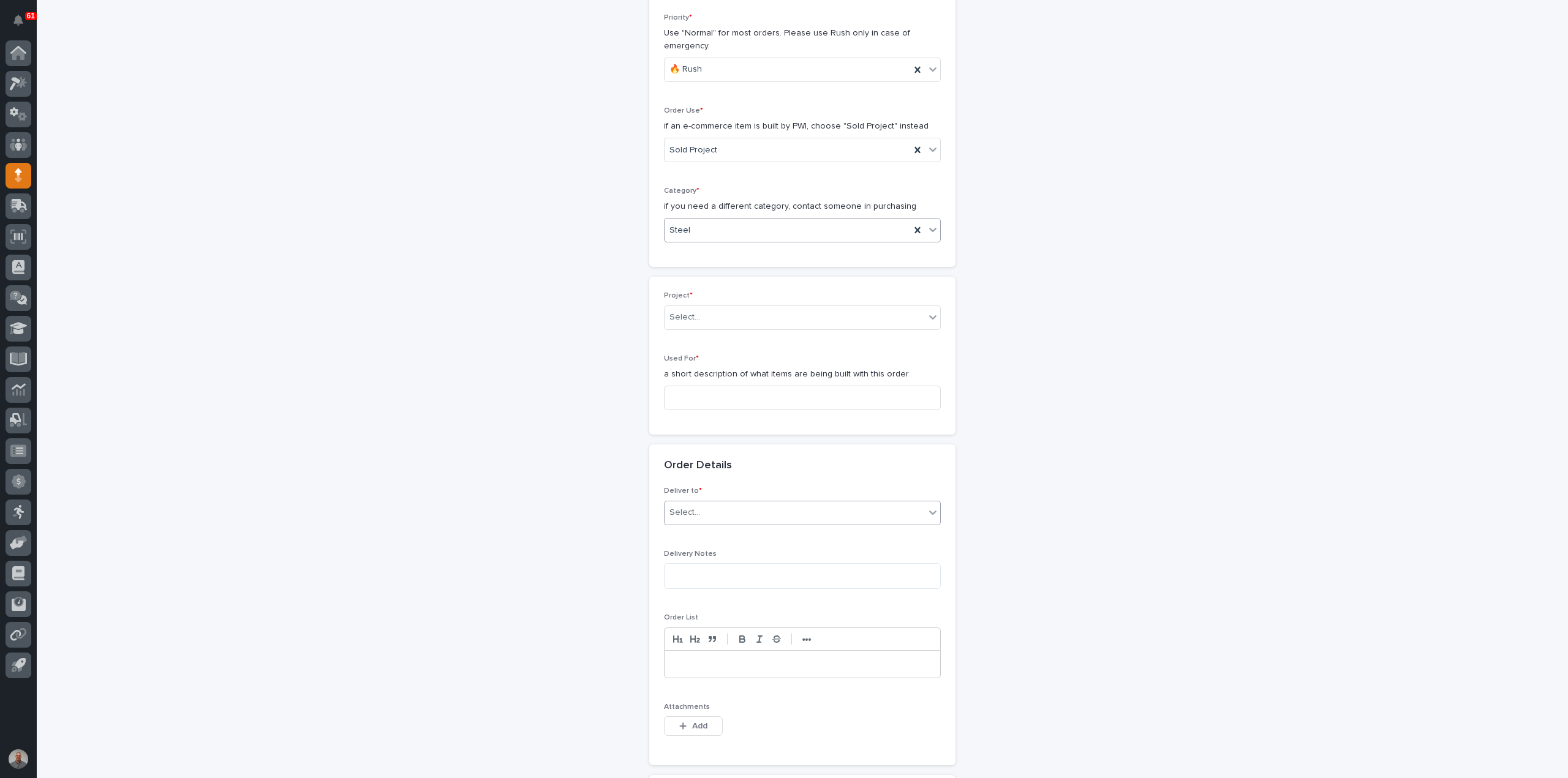
scroll to position [306, 0]
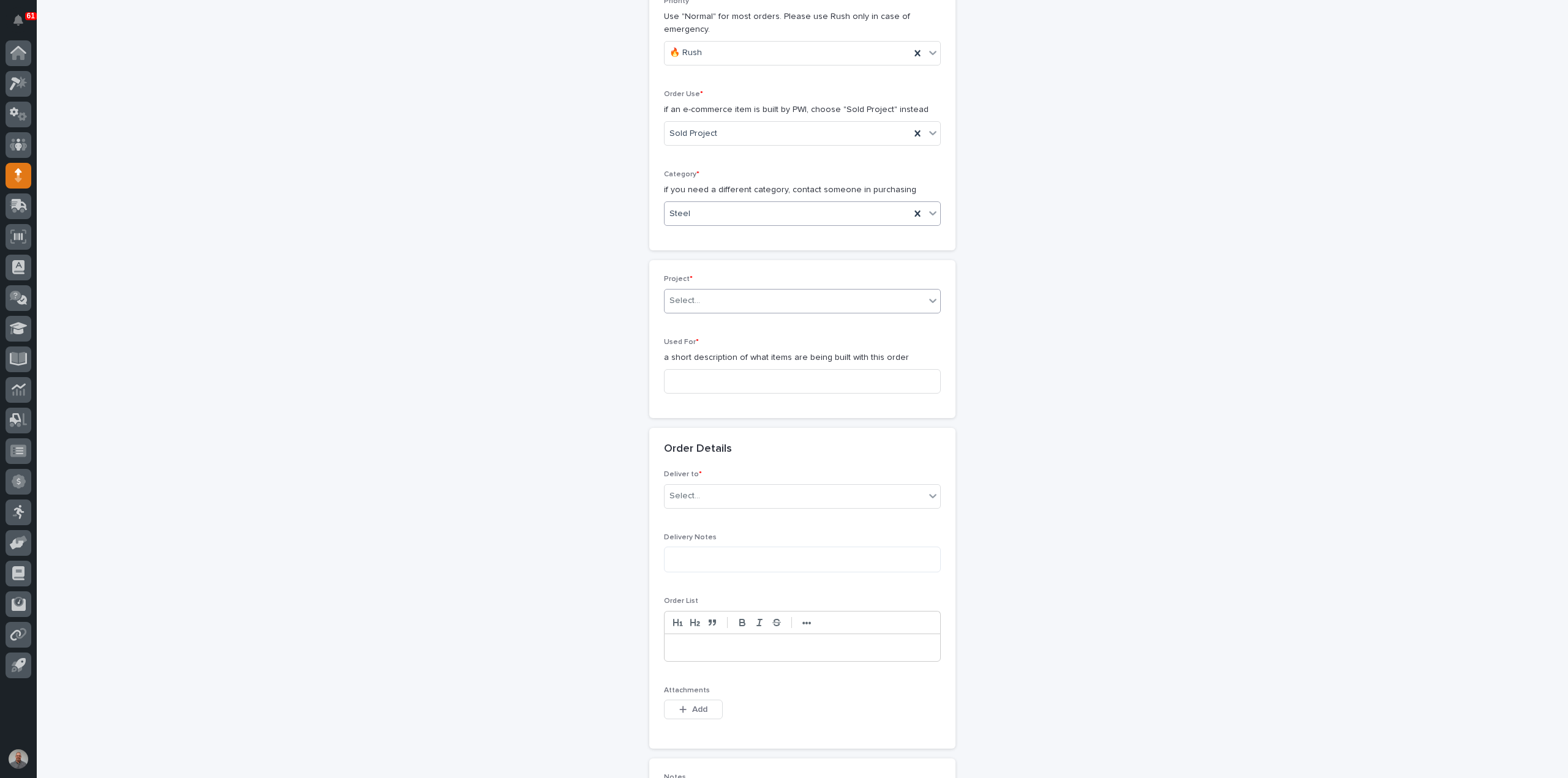
click at [707, 302] on div "Select..." at bounding box center [795, 301] width 261 height 20
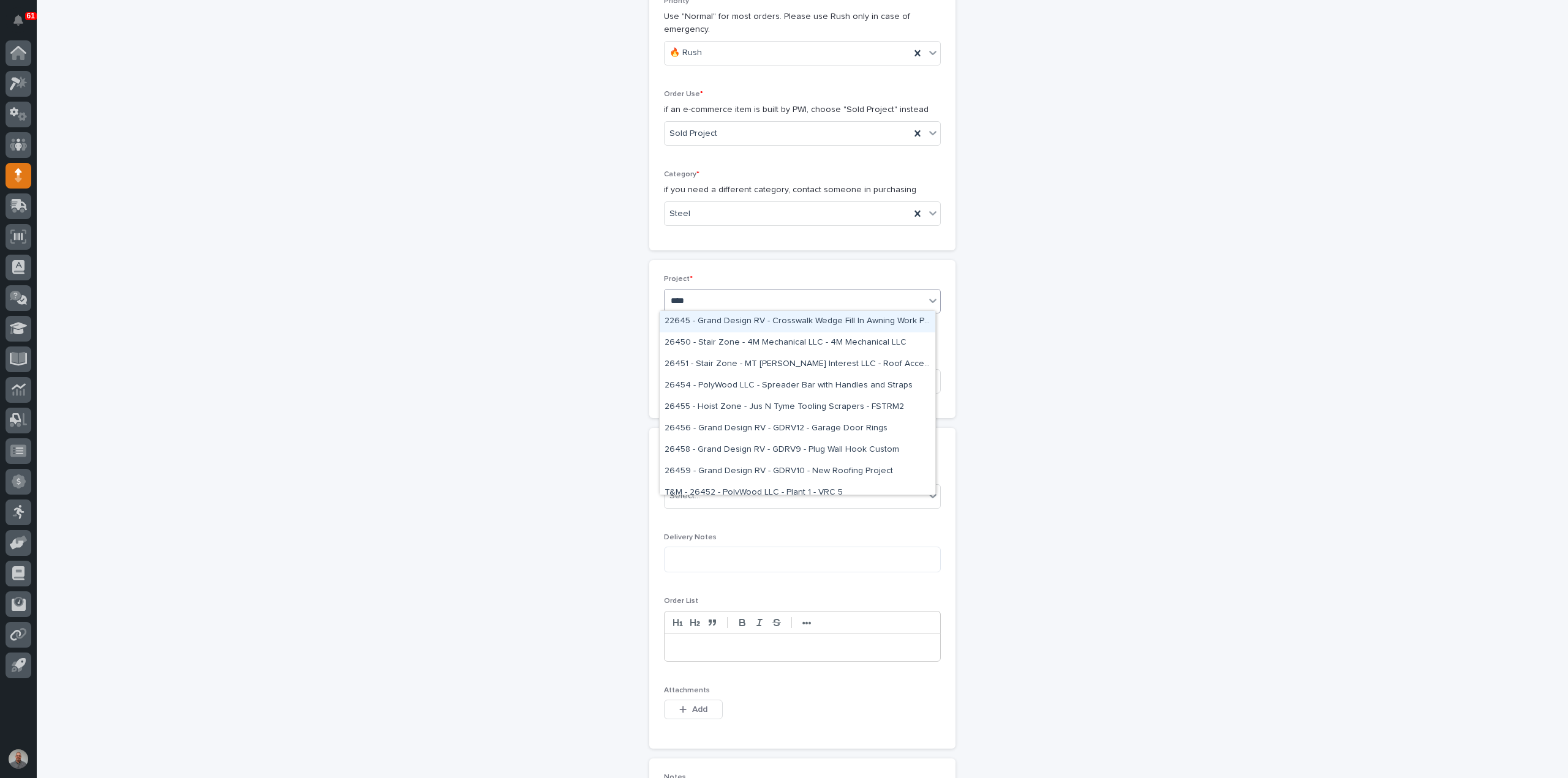
type input "*****"
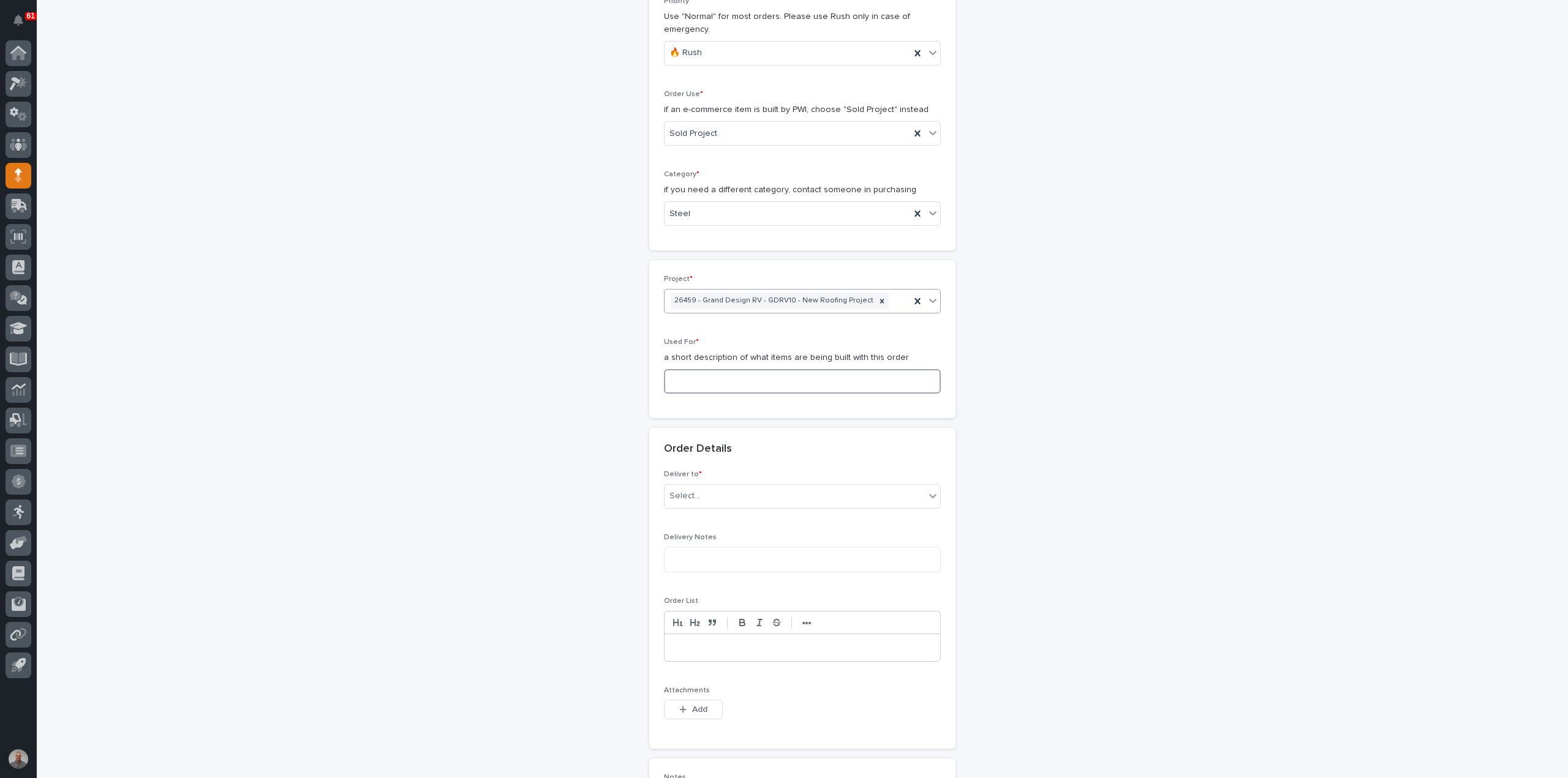
click at [750, 378] on input at bounding box center [801, 381] width 277 height 25
click at [685, 378] on input "Welment" at bounding box center [801, 381] width 277 height 25
type input "Weldment"
click at [709, 488] on div "Select..." at bounding box center [795, 496] width 261 height 20
click at [710, 521] on div "PWI" at bounding box center [797, 517] width 276 height 21
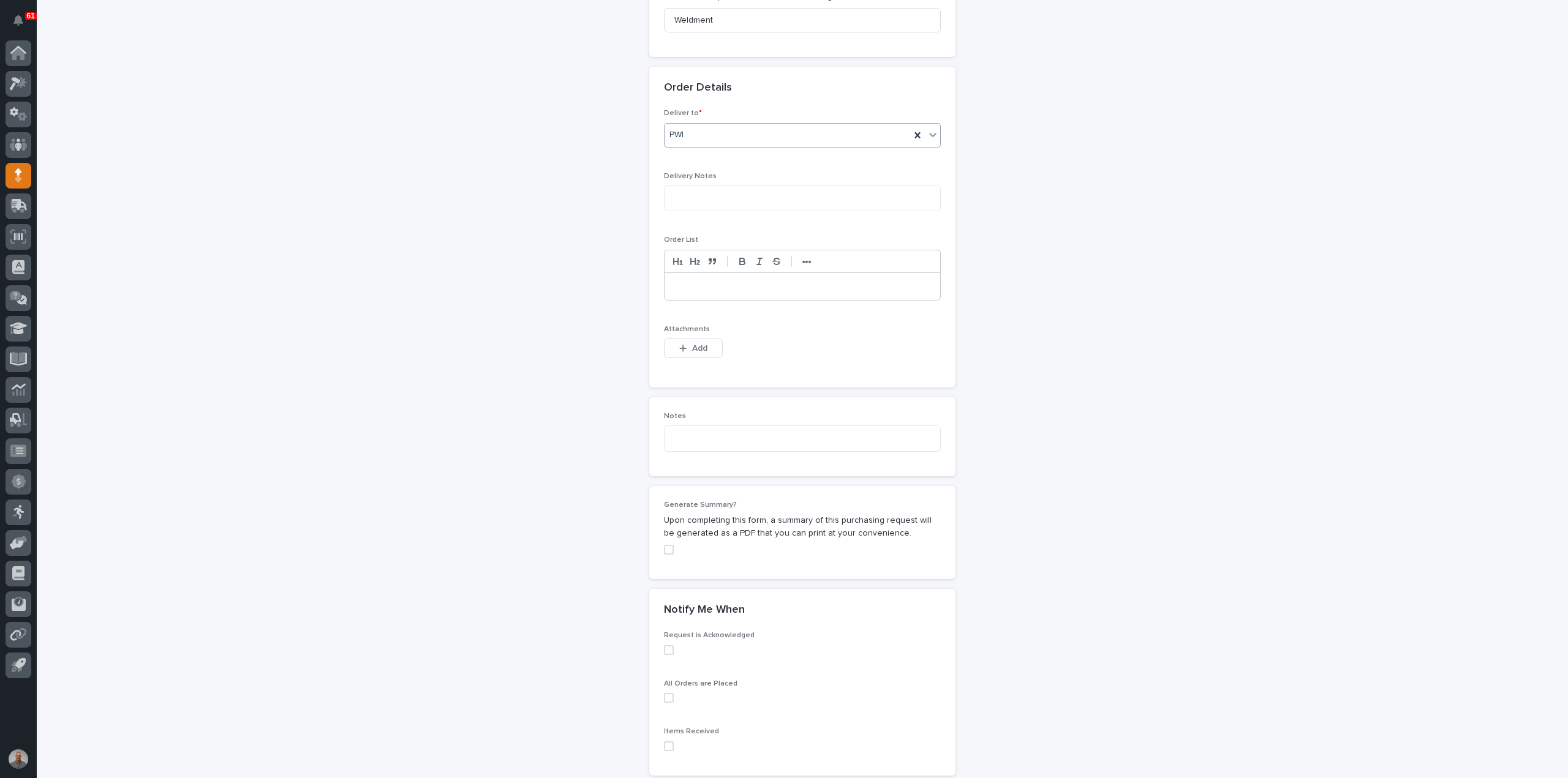
scroll to position [673, 0]
click at [686, 340] on button "Add" at bounding box center [692, 341] width 59 height 20
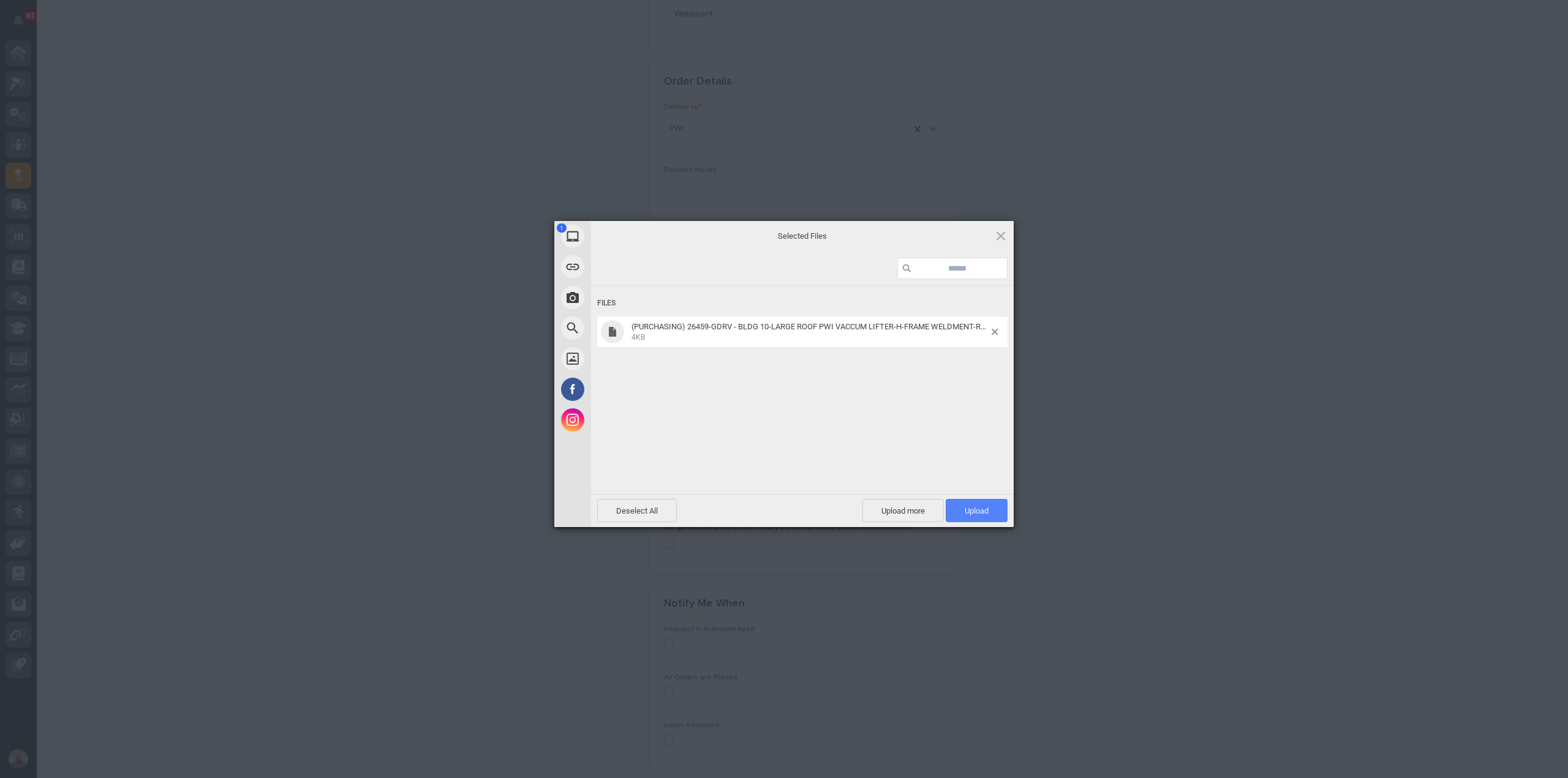
click at [976, 512] on span "Upload 1" at bounding box center [976, 511] width 24 height 9
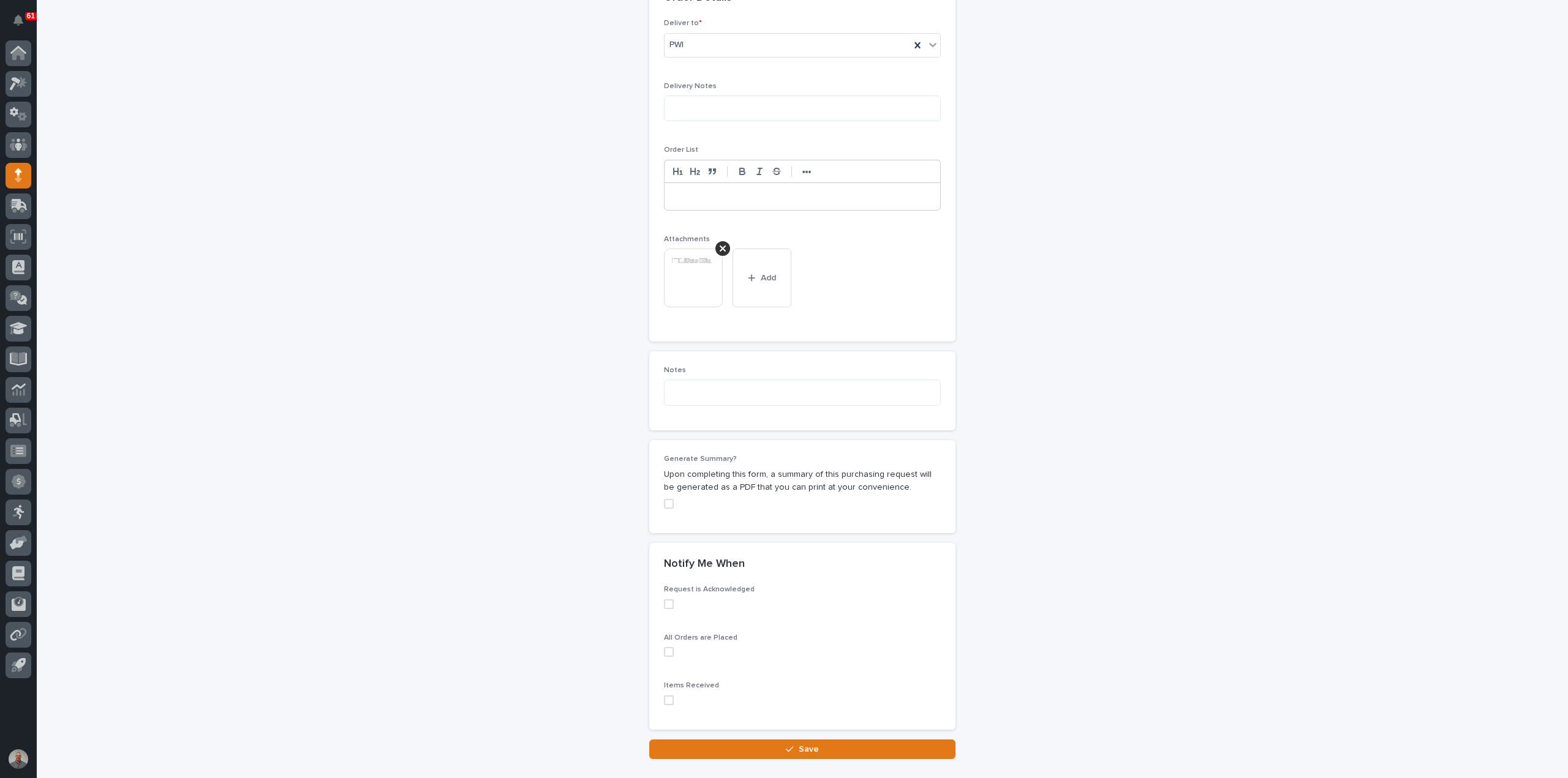
scroll to position [830, 0]
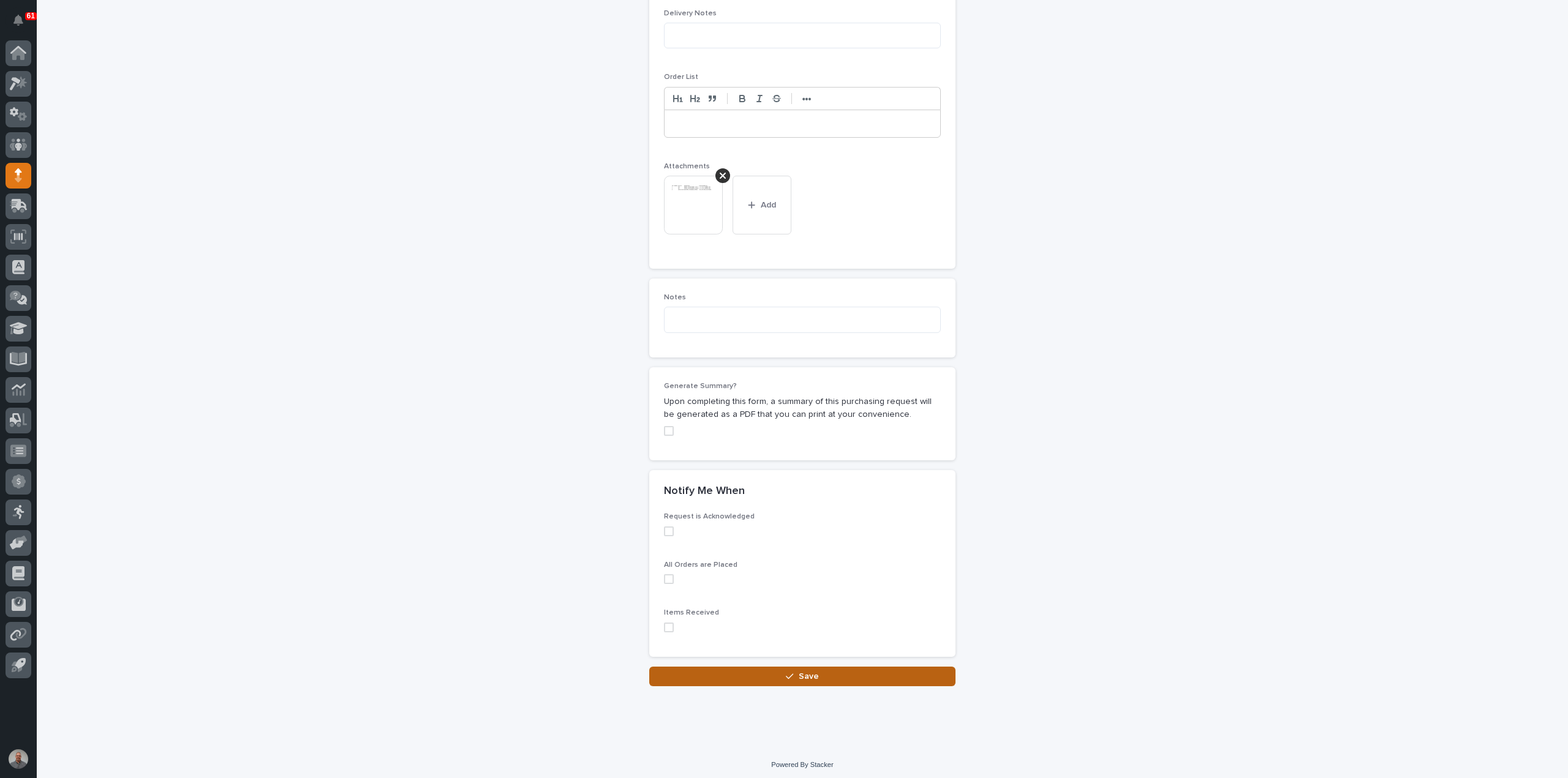
click at [831, 676] on button "Save" at bounding box center [802, 676] width 307 height 20
